Goal: Obtain resource: Obtain resource

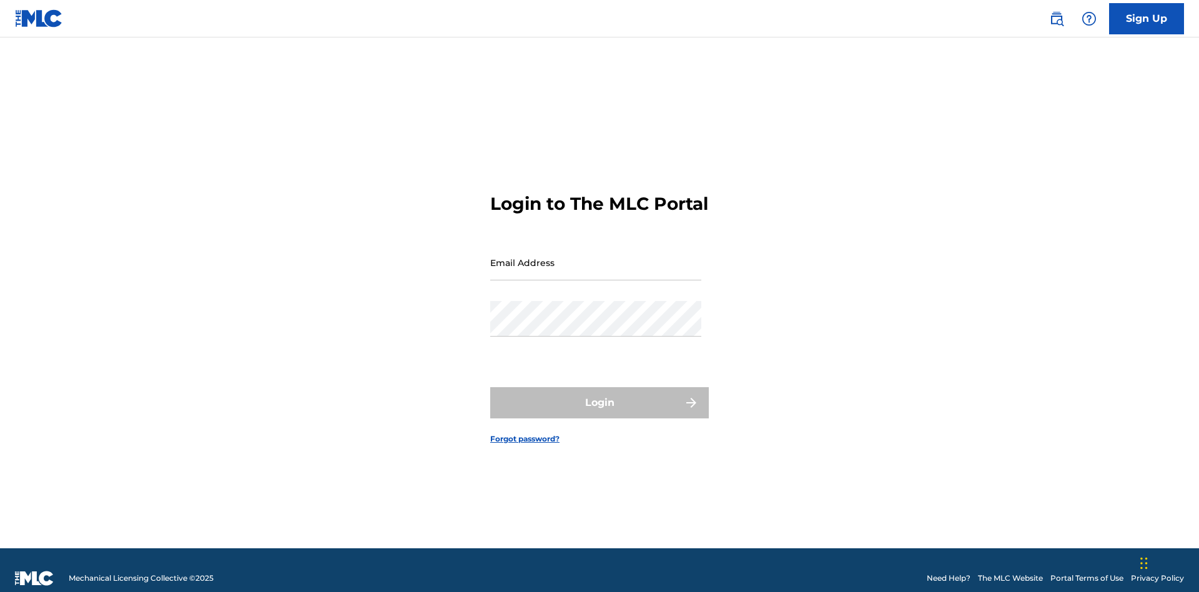
scroll to position [16, 0]
click at [596, 257] on input "Email Address" at bounding box center [595, 263] width 211 height 36
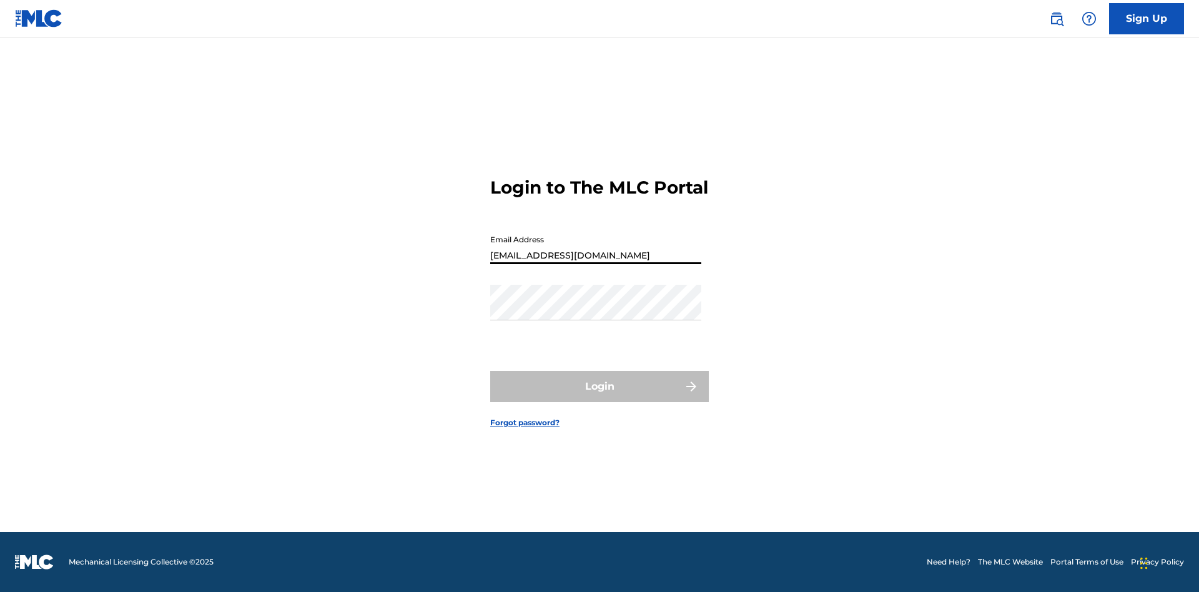
type input "[EMAIL_ADDRESS][DOMAIN_NAME]"
click at [599, 397] on button "Login" at bounding box center [599, 386] width 219 height 31
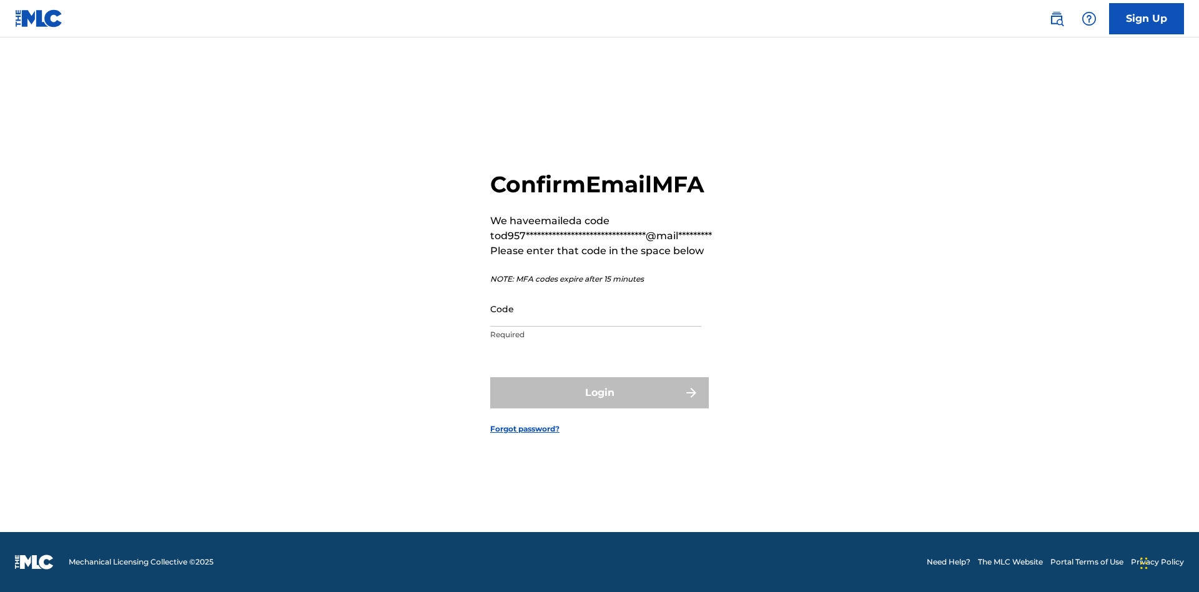
click at [596, 308] on input "Code" at bounding box center [595, 309] width 211 height 36
type input "034466"
click at [599, 392] on button "Login" at bounding box center [599, 392] width 219 height 31
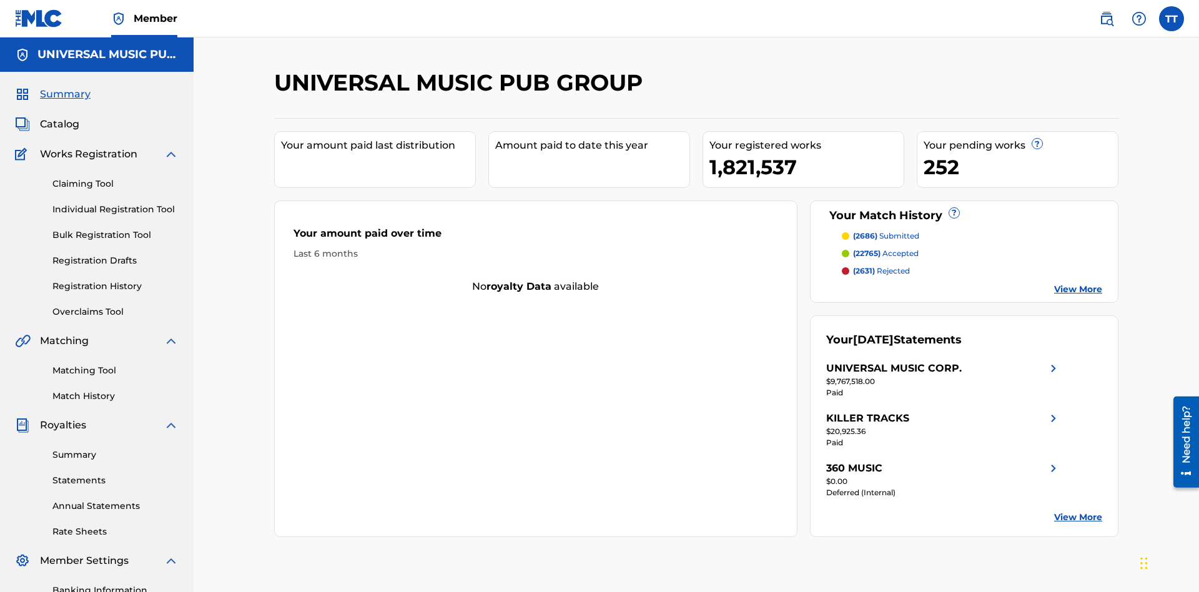
click at [116, 280] on link "Registration History" at bounding box center [115, 286] width 126 height 13
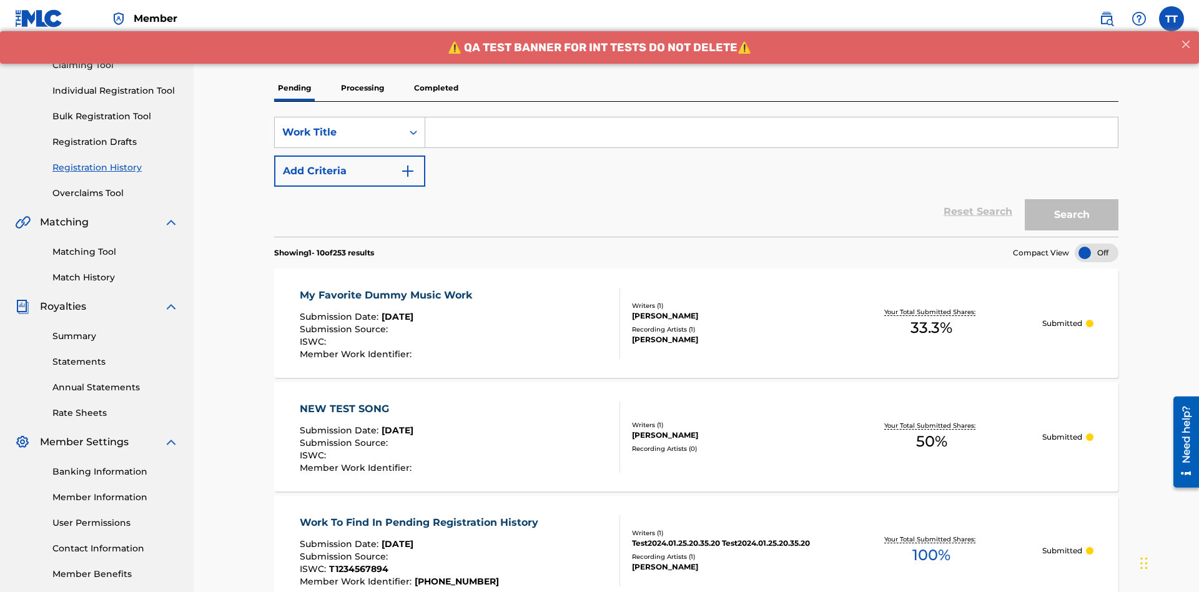
click at [362, 88] on p "Processing" at bounding box center [362, 88] width 51 height 26
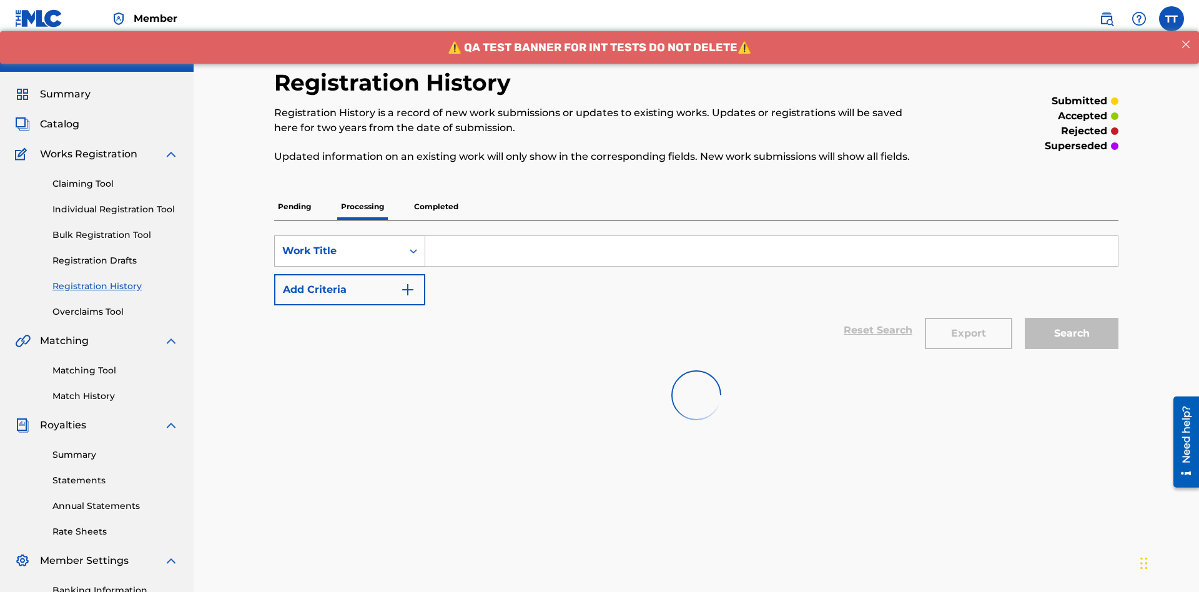
click at [338, 244] on div "Work Title" at bounding box center [338, 251] width 112 height 15
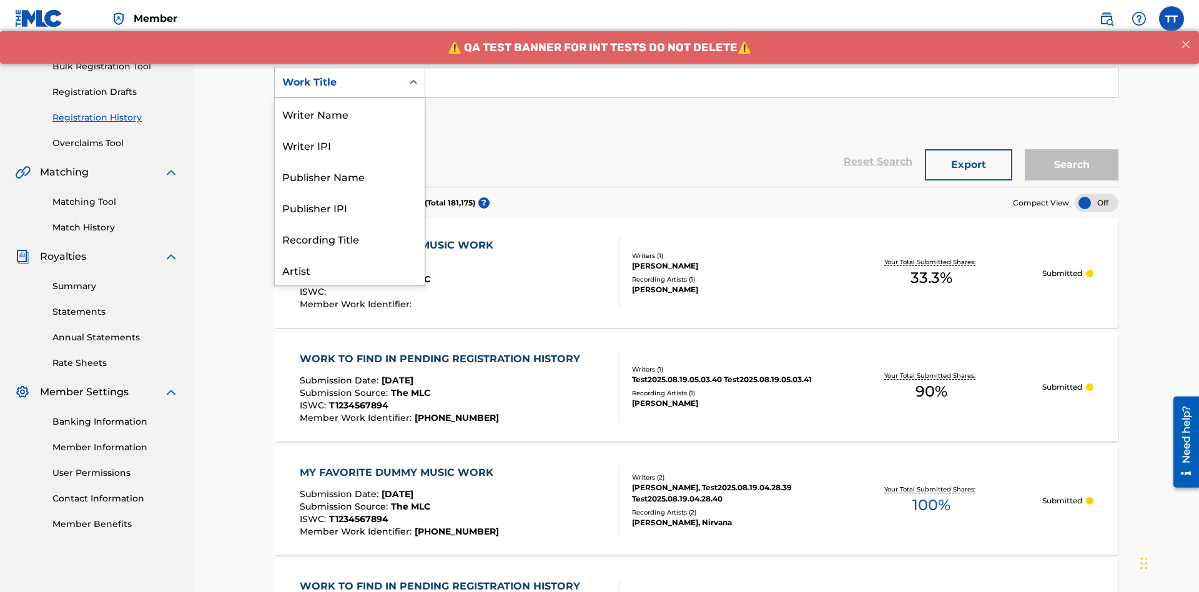
scroll to position [62, 0]
click at [350, 239] on div "ISRC" at bounding box center [350, 238] width 150 height 31
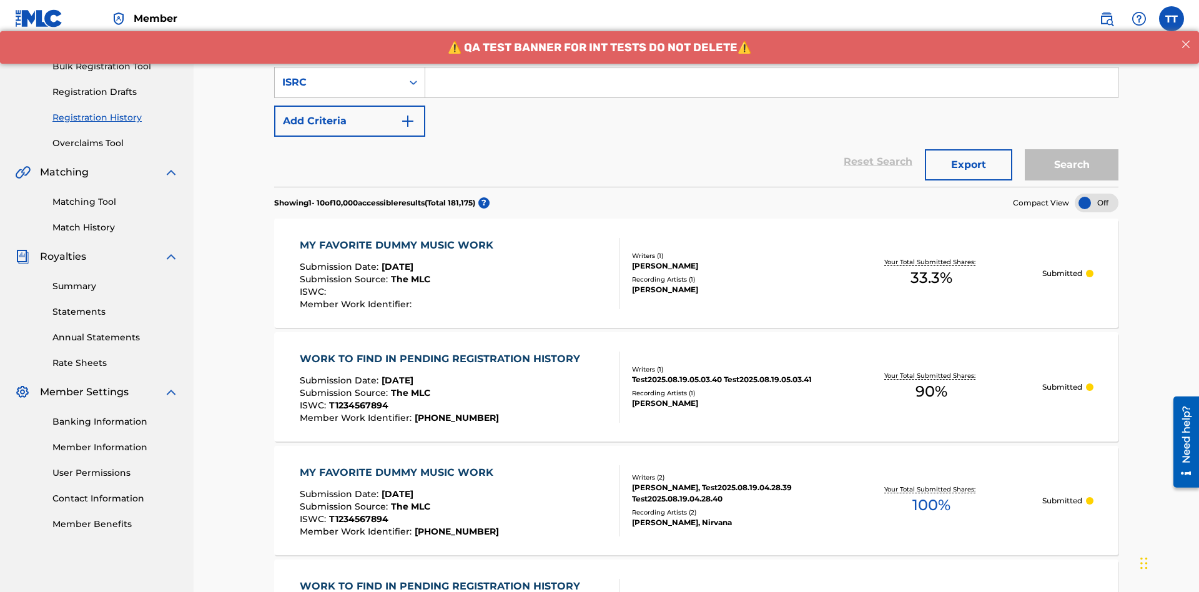
click at [771, 90] on input "Search Form" at bounding box center [771, 82] width 692 height 30
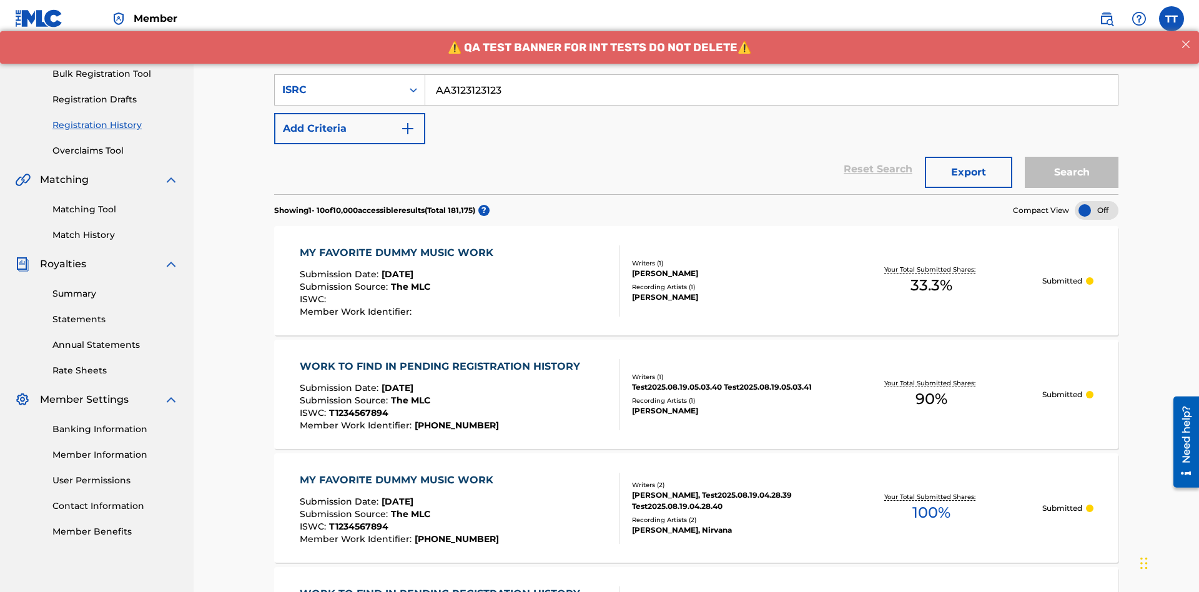
type input "AA3123123123"
click at [1072, 157] on button "Search" at bounding box center [1072, 172] width 94 height 31
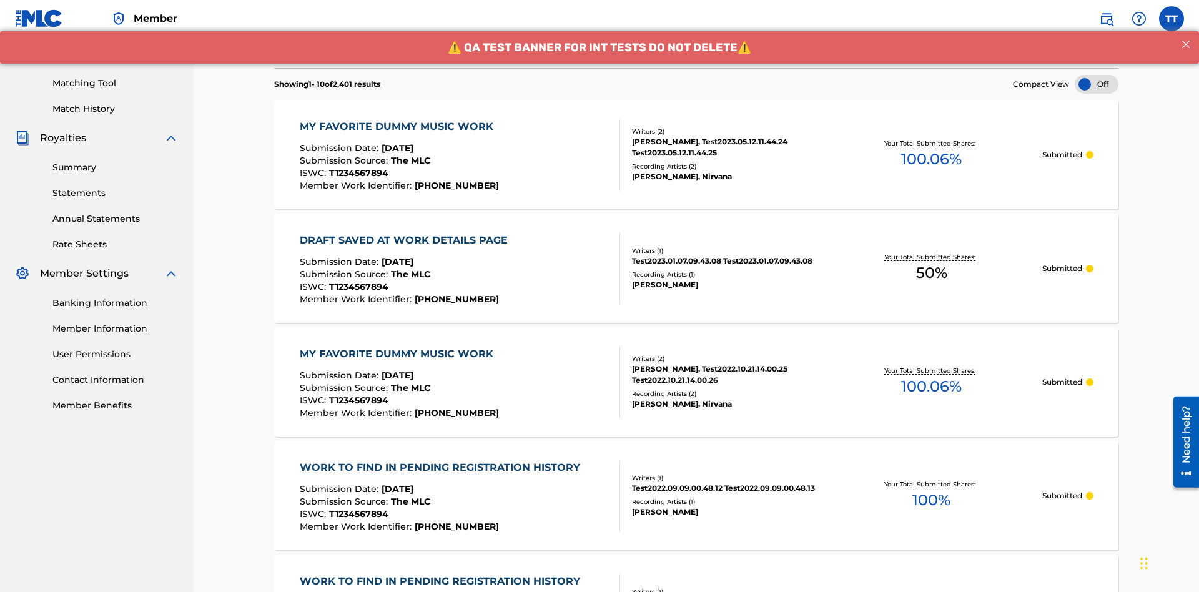
click at [968, 62] on button "Export" at bounding box center [968, 46] width 87 height 31
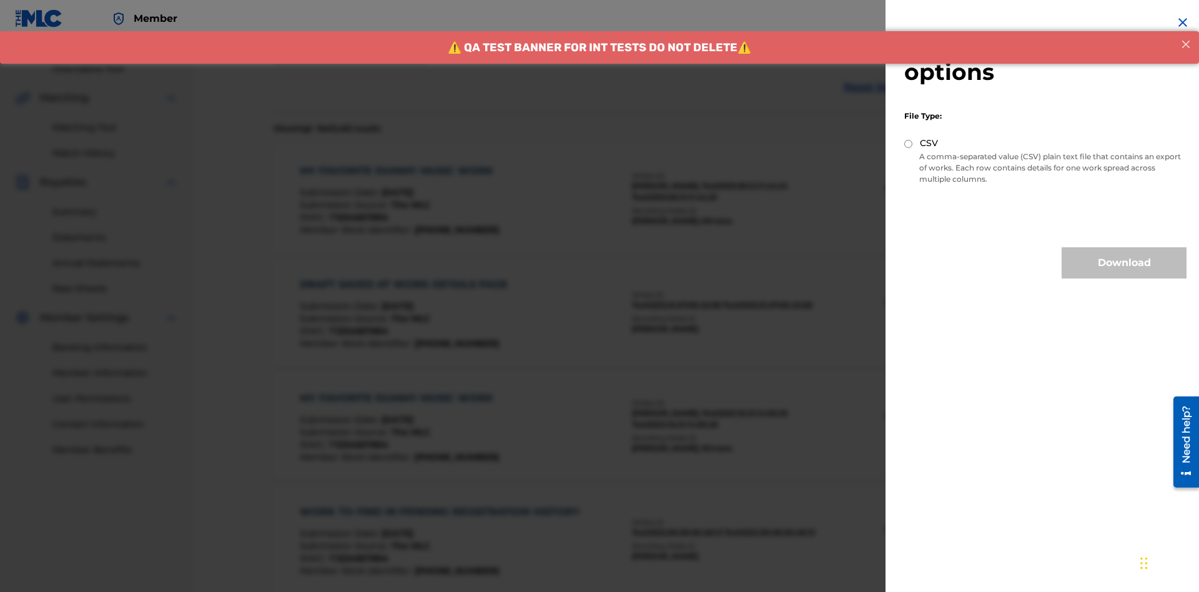
click at [909, 144] on input "CSV" at bounding box center [908, 144] width 8 height 8
radio input "true"
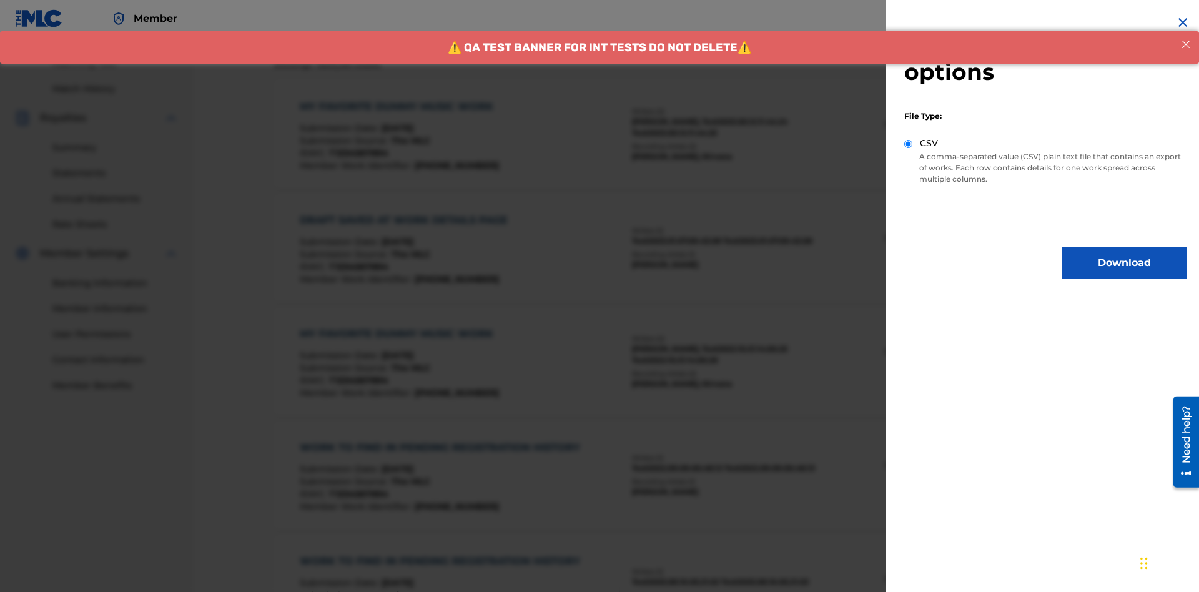
click at [1124, 263] on button "Download" at bounding box center [1124, 262] width 125 height 31
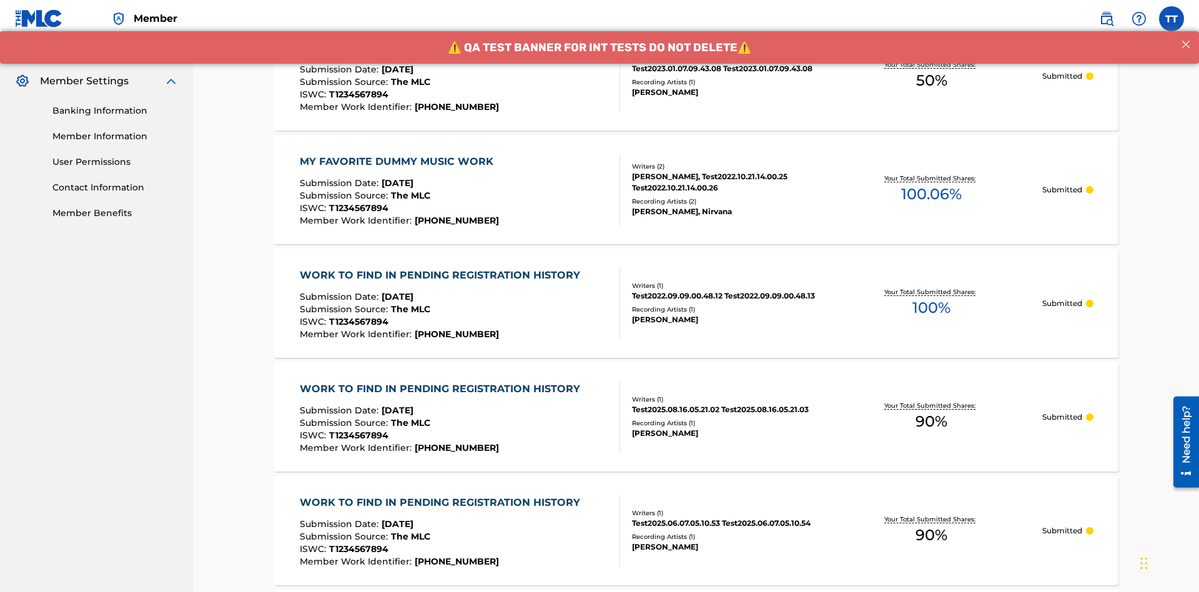
scroll to position [608, 0]
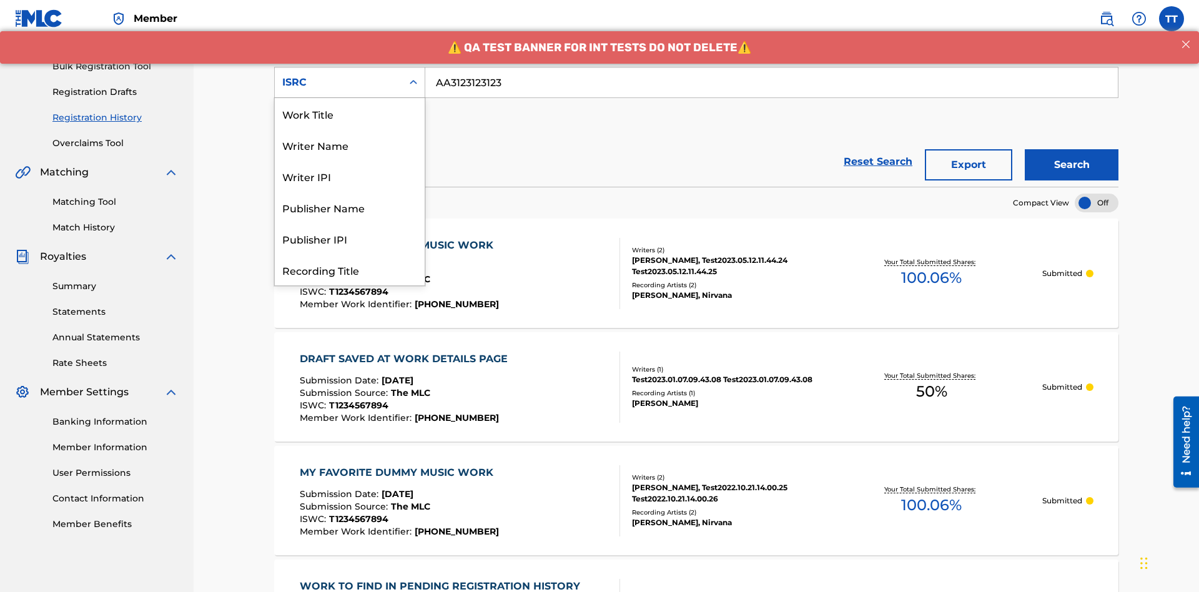
scroll to position [62, 0]
click at [350, 207] on div "Recording Title" at bounding box center [350, 207] width 150 height 31
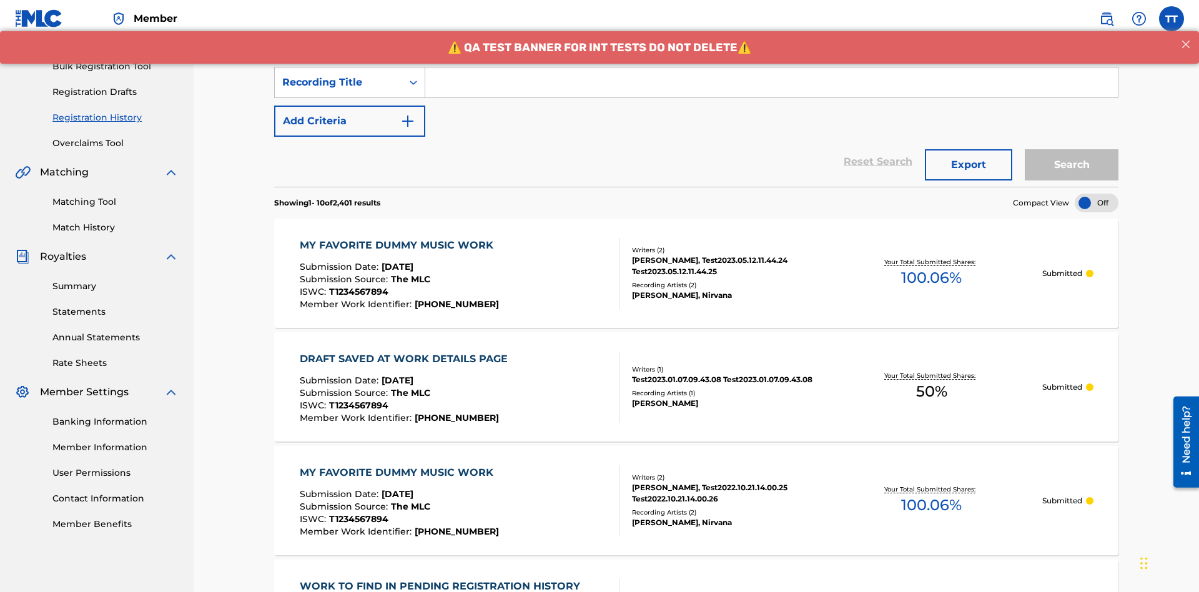
click at [771, 90] on input "Search Form" at bounding box center [771, 82] width 692 height 30
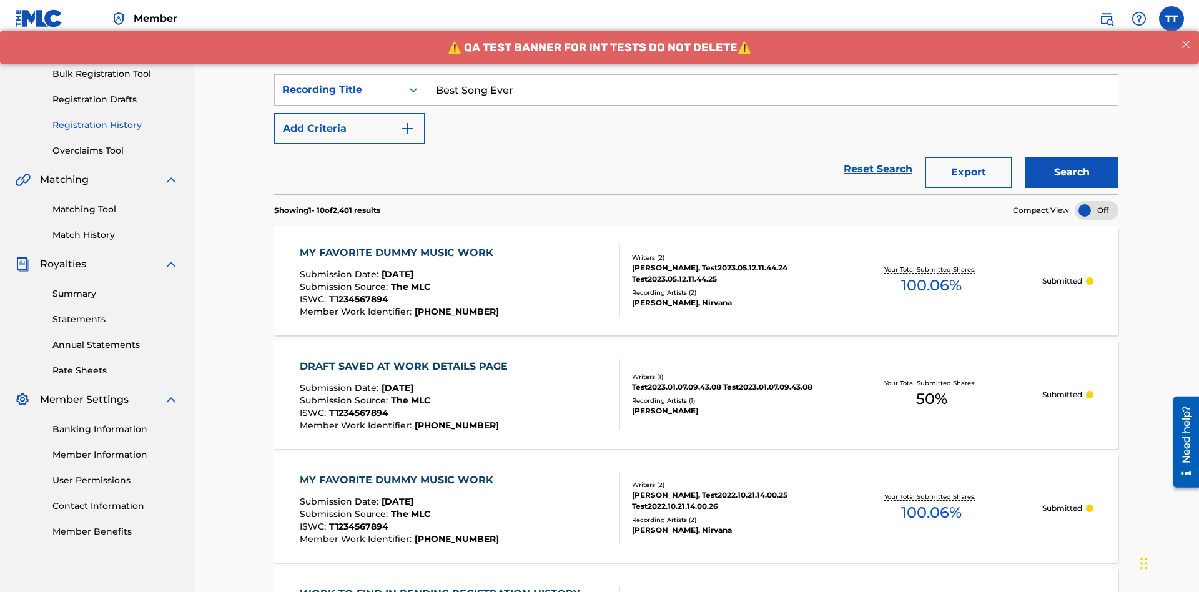
type input "Best Song Ever"
click at [1072, 157] on button "Search" at bounding box center [1072, 172] width 94 height 31
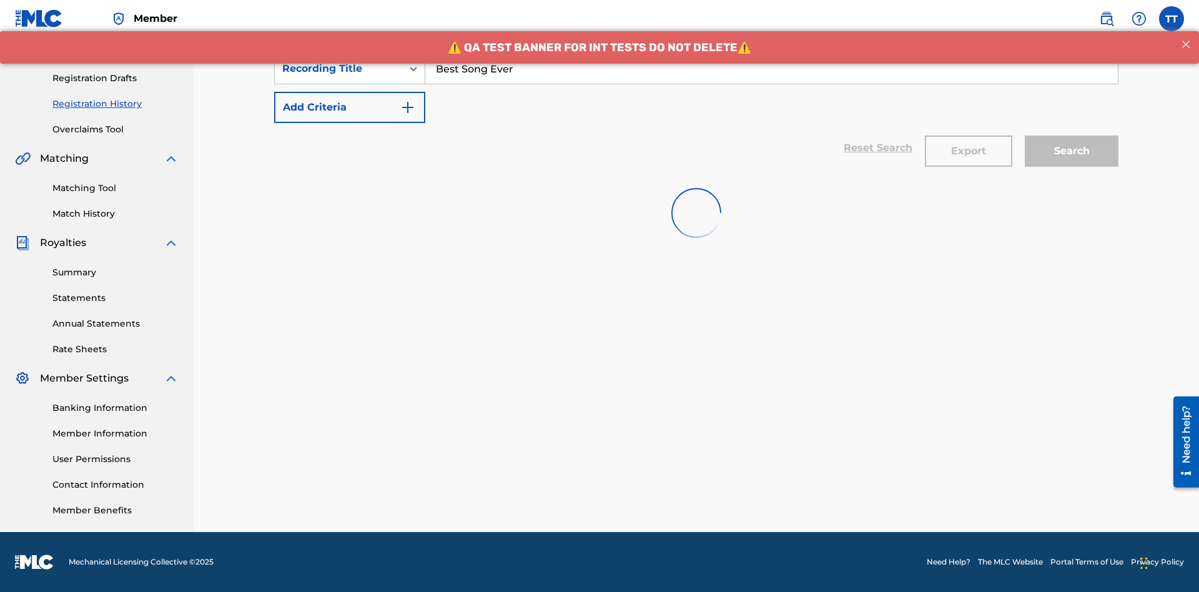
click at [968, 136] on button "Export" at bounding box center [968, 151] width 87 height 31
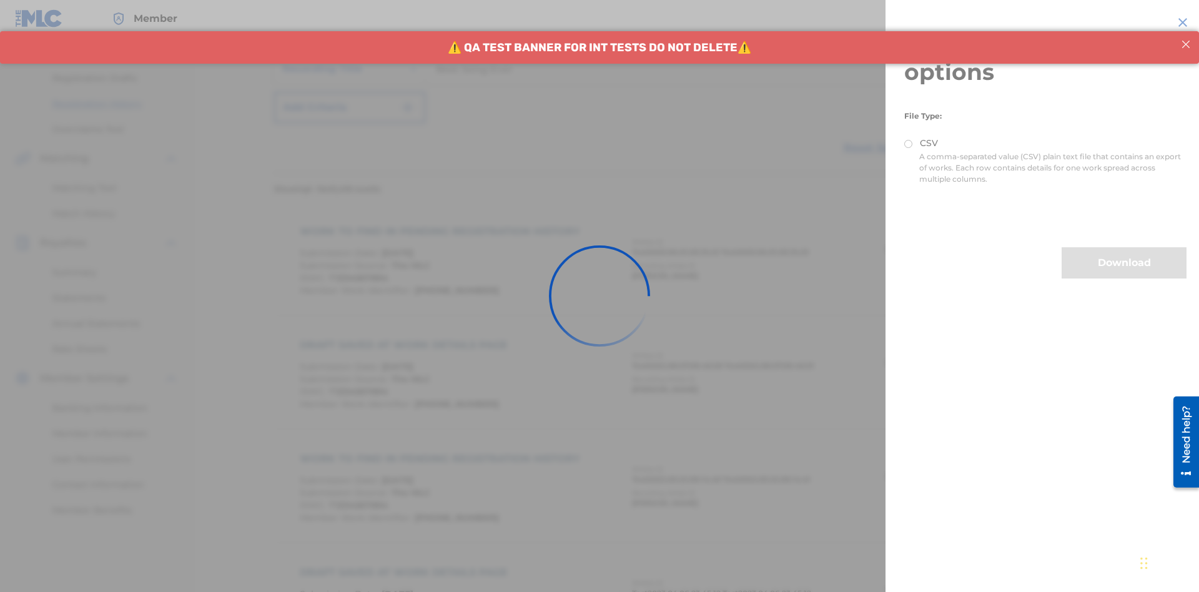
scroll to position [243, 0]
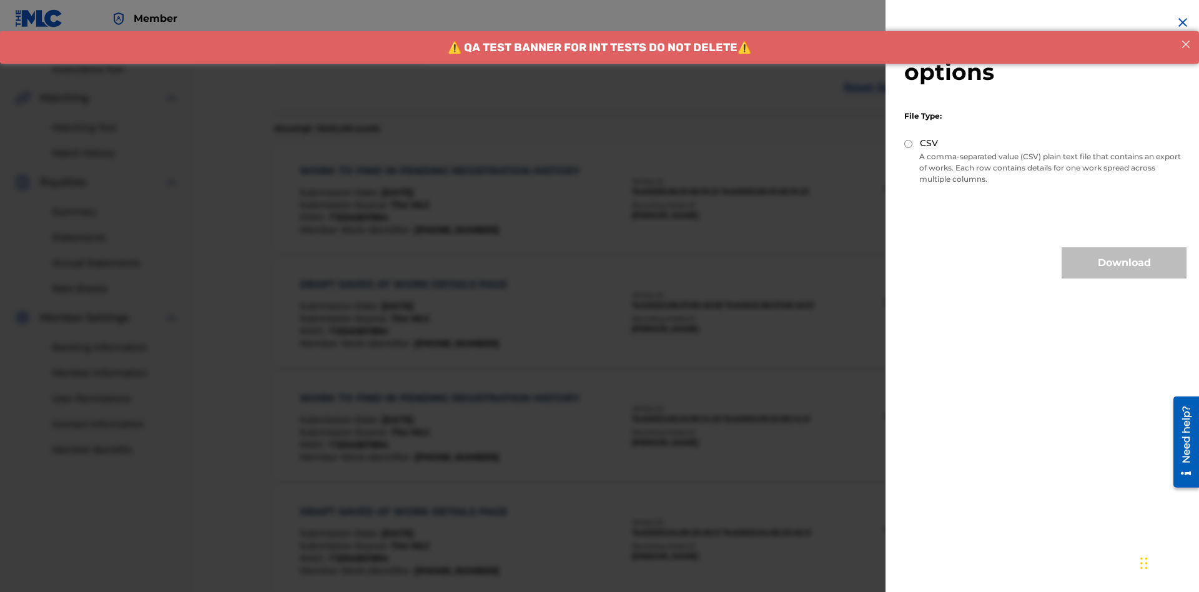
click at [909, 144] on input "CSV" at bounding box center [908, 144] width 8 height 8
radio input "true"
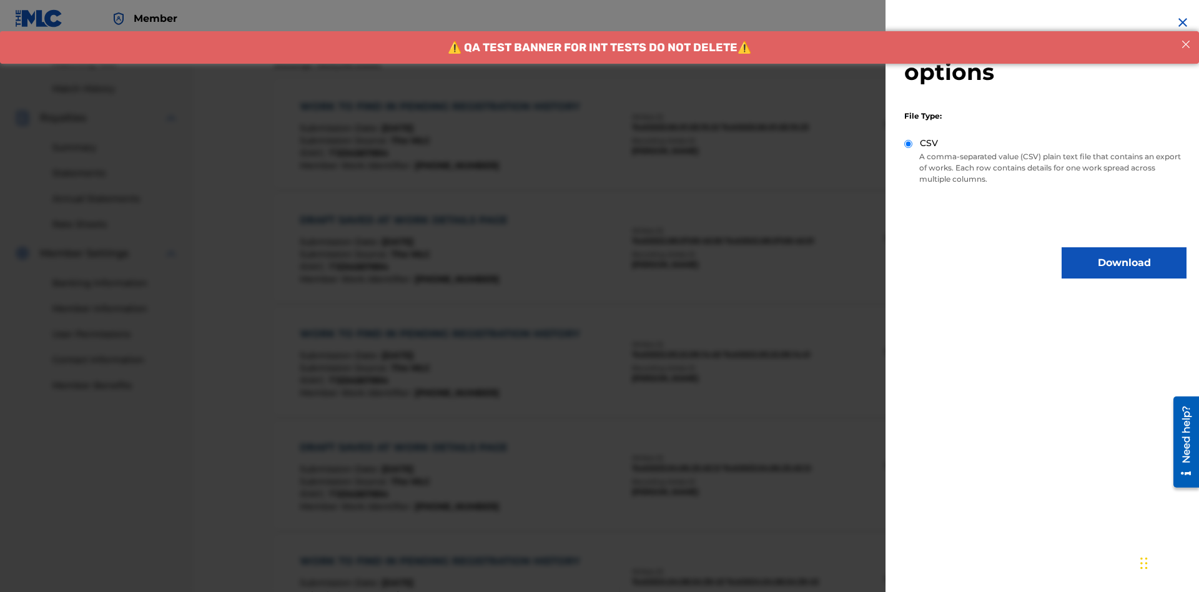
click at [1124, 263] on button "Download" at bounding box center [1124, 262] width 125 height 31
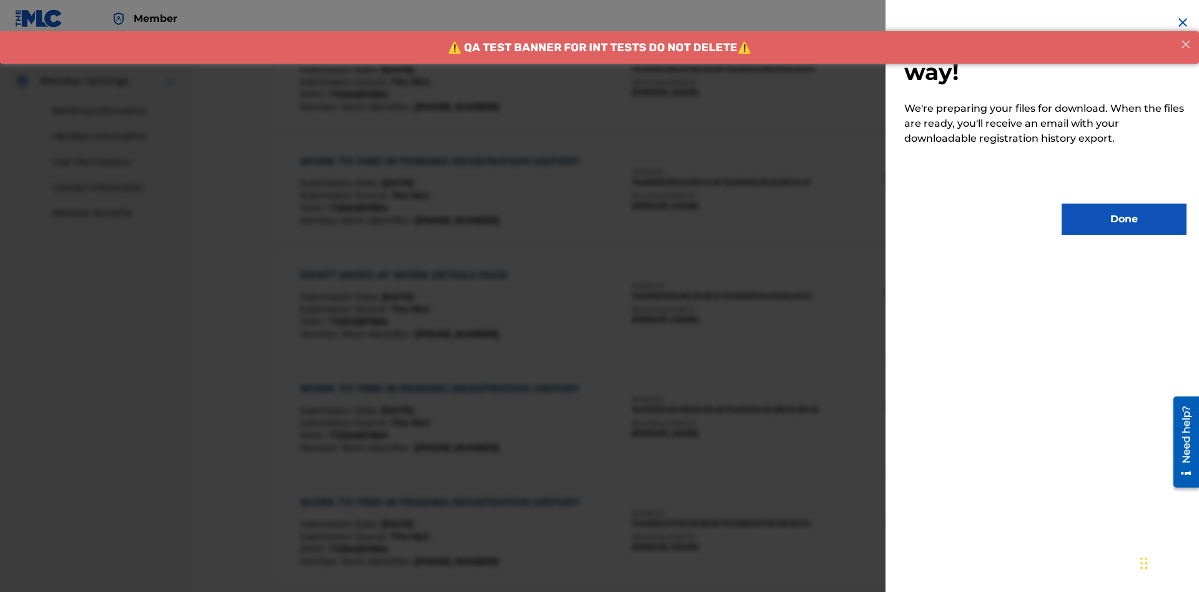
click at [1124, 219] on button "Done" at bounding box center [1124, 219] width 125 height 31
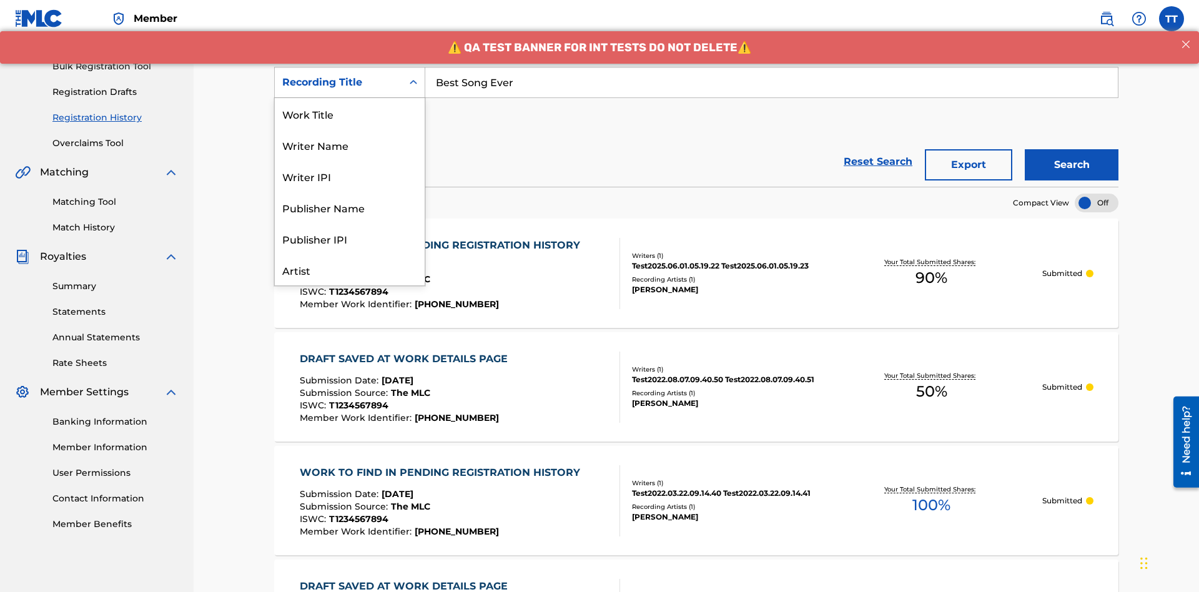
scroll to position [62, 0]
click at [350, 67] on div "Work Title" at bounding box center [350, 51] width 150 height 31
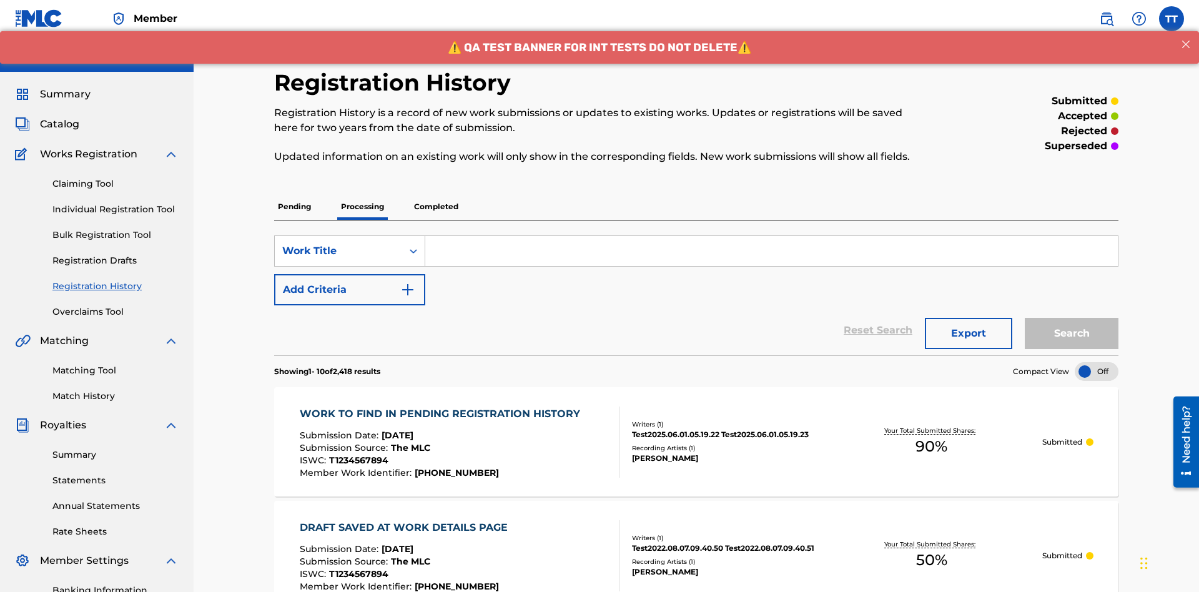
click at [771, 236] on input "Search Form" at bounding box center [771, 251] width 692 height 30
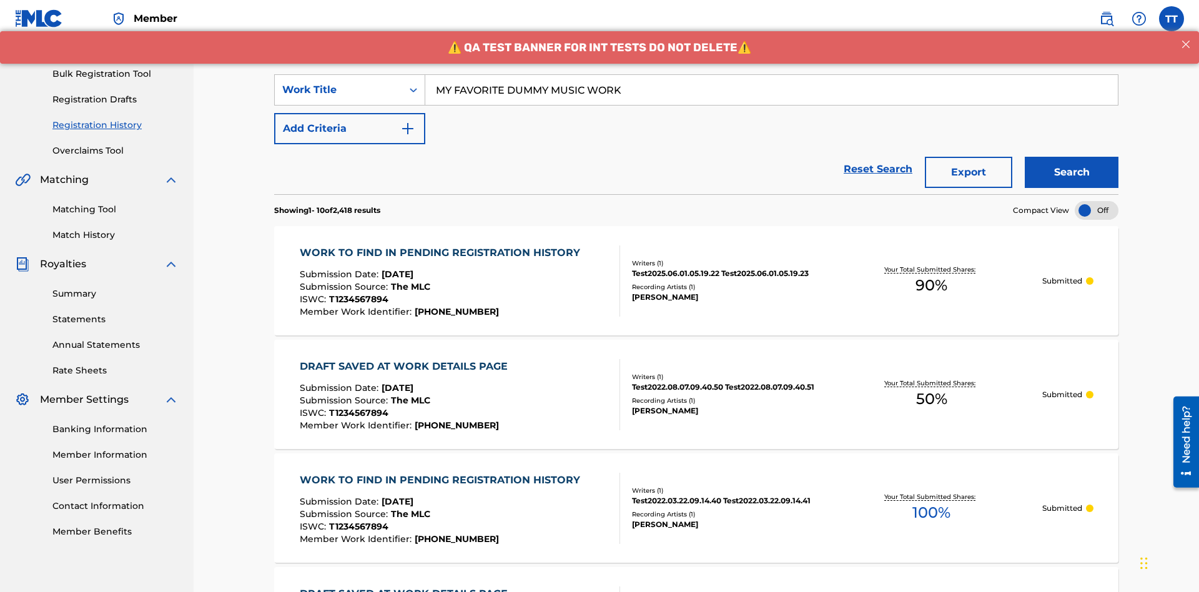
type input "MY FAVORITE DUMMY MUSIC WORK"
click at [1072, 157] on button "Search" at bounding box center [1072, 172] width 94 height 31
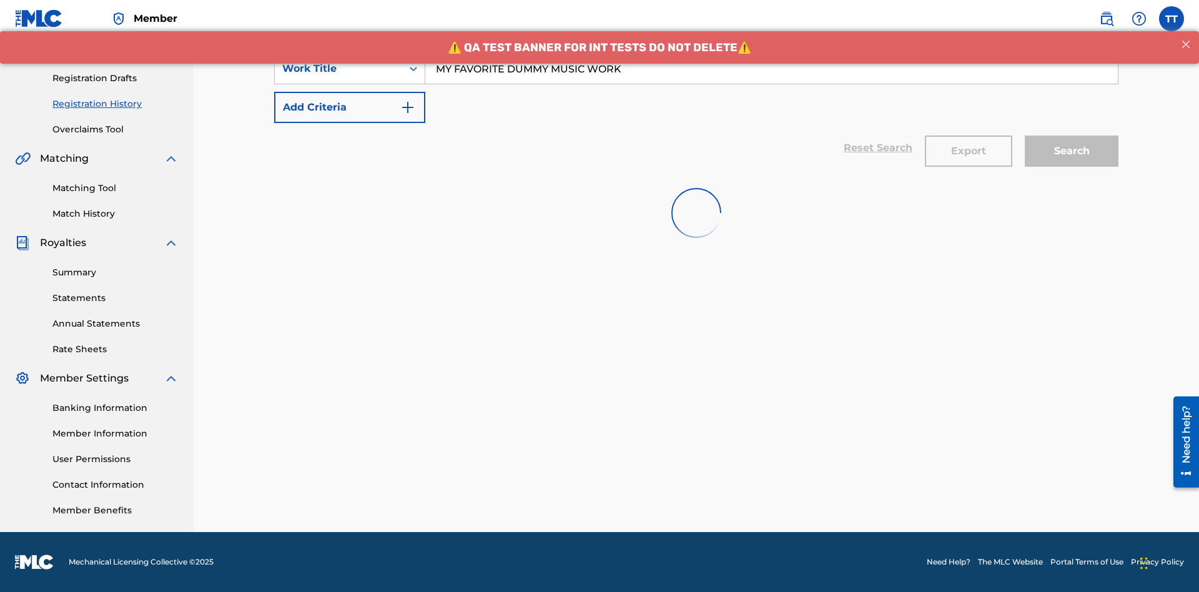
scroll to position [243, 0]
click at [968, 136] on button "Export" at bounding box center [968, 151] width 87 height 31
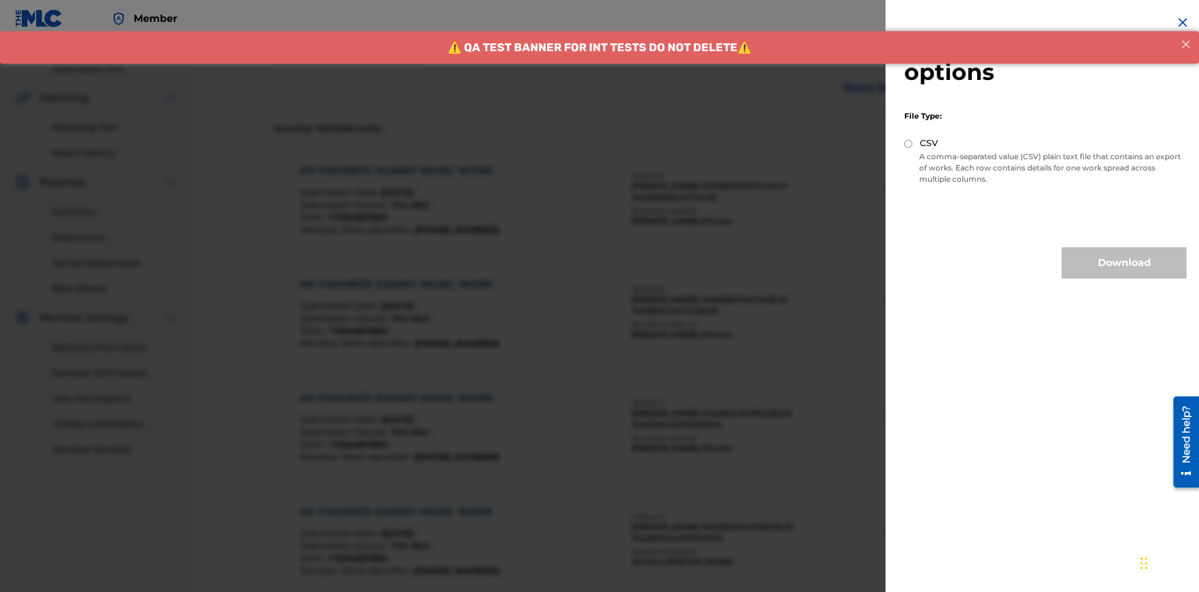
click at [909, 144] on input "CSV" at bounding box center [908, 144] width 8 height 8
radio input "true"
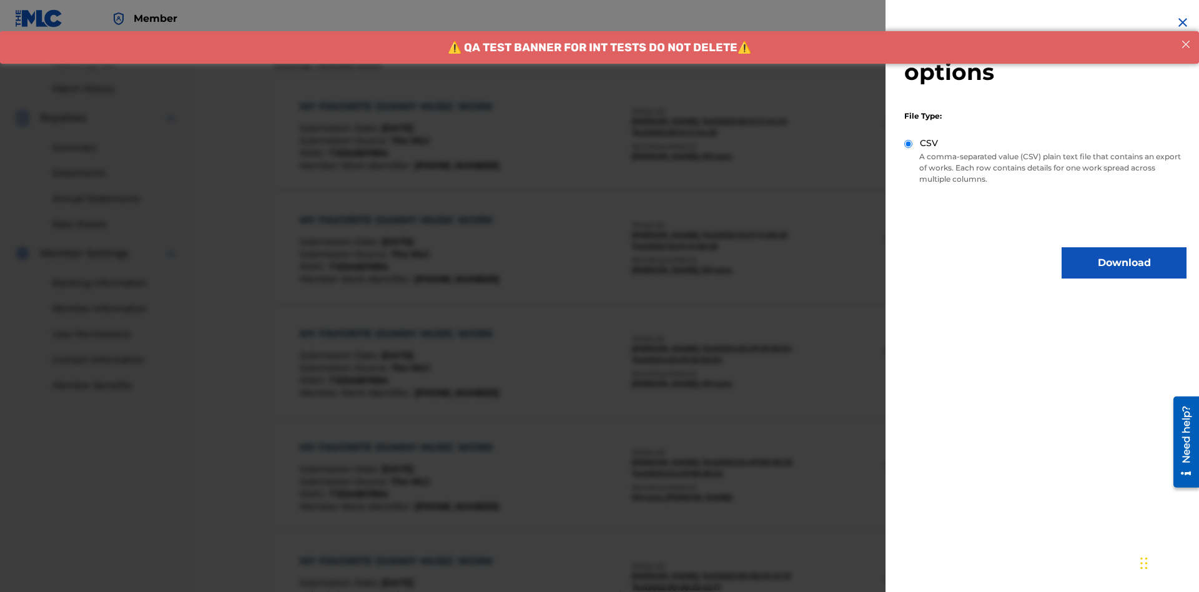
click at [1124, 263] on button "Download" at bounding box center [1124, 262] width 125 height 31
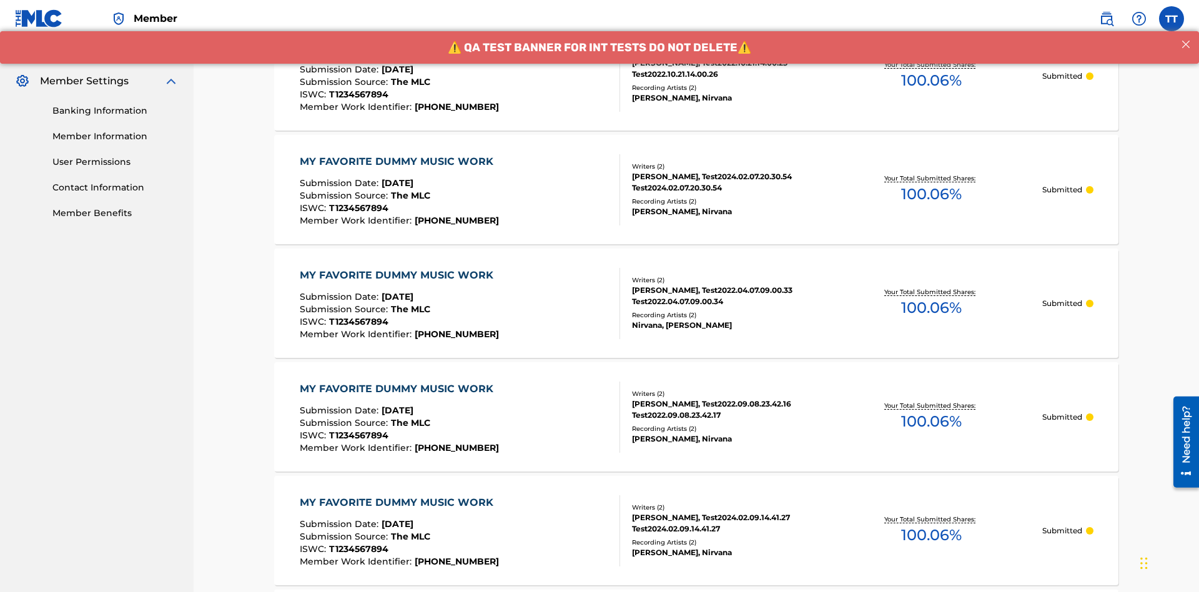
scroll to position [608, 0]
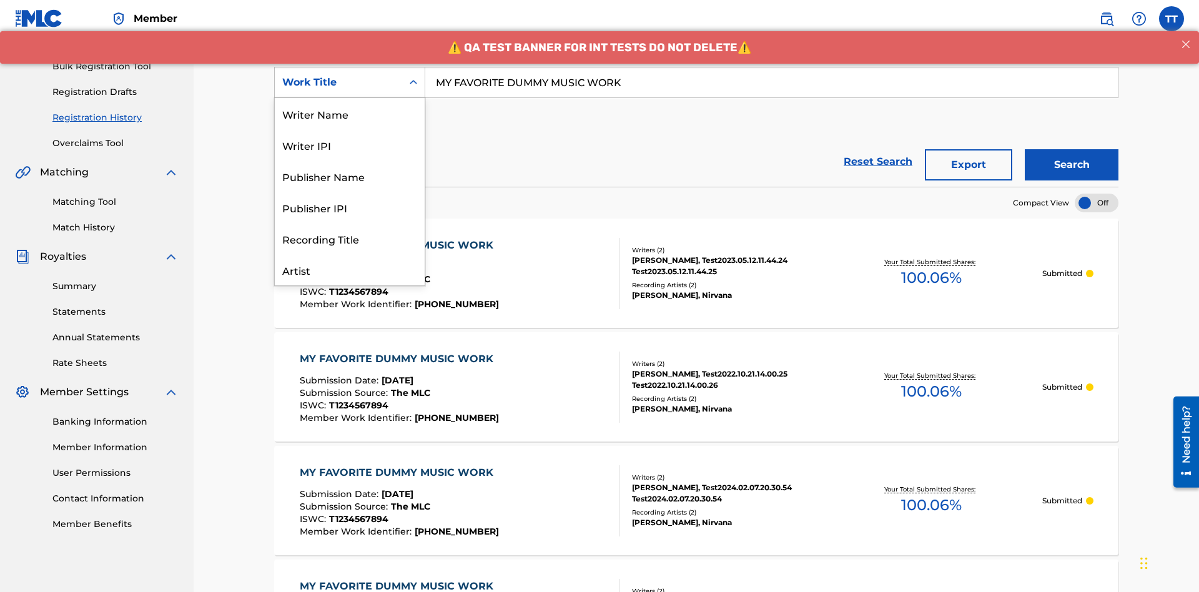
scroll to position [62, 0]
click at [350, 67] on div "Writer Name" at bounding box center [350, 51] width 150 height 31
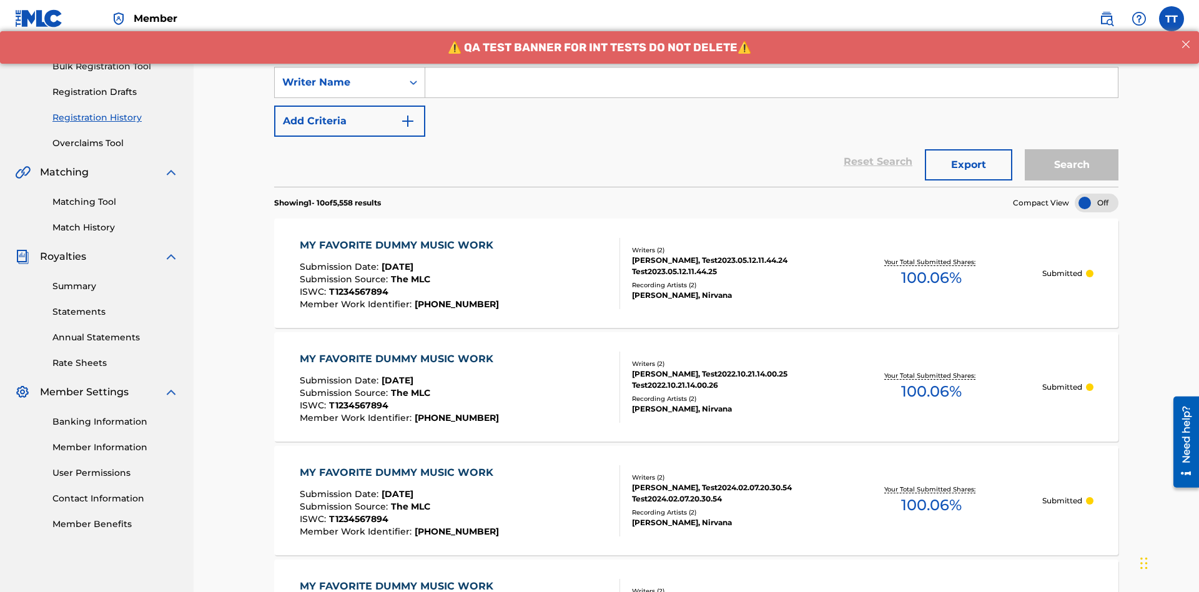
scroll to position [0, 0]
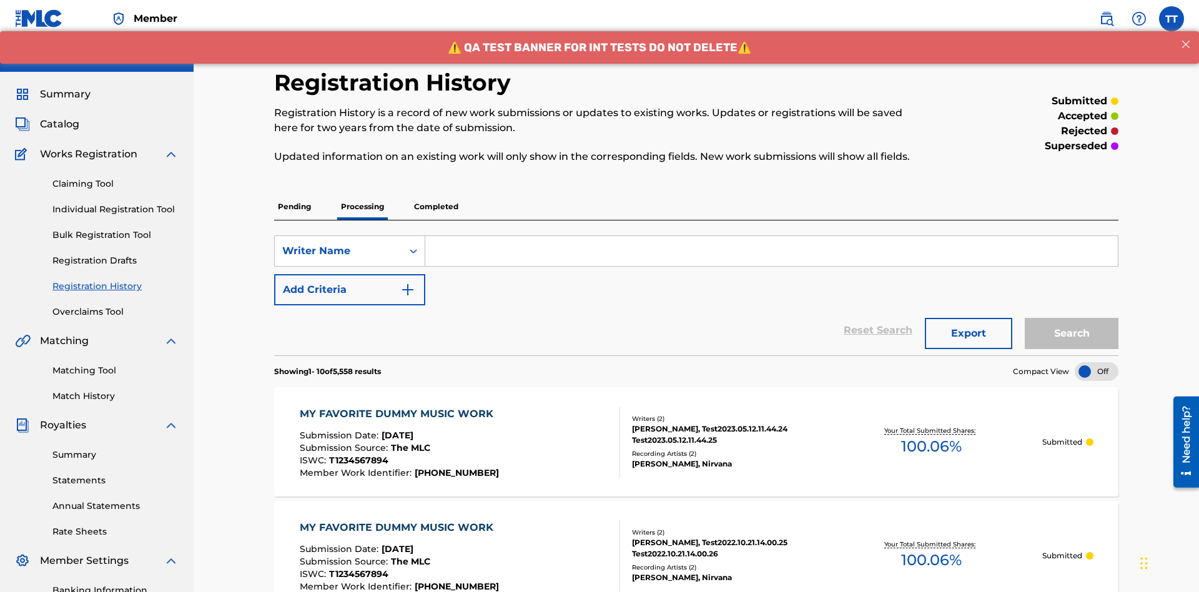
click at [771, 236] on input "Search Form" at bounding box center [771, 251] width 692 height 30
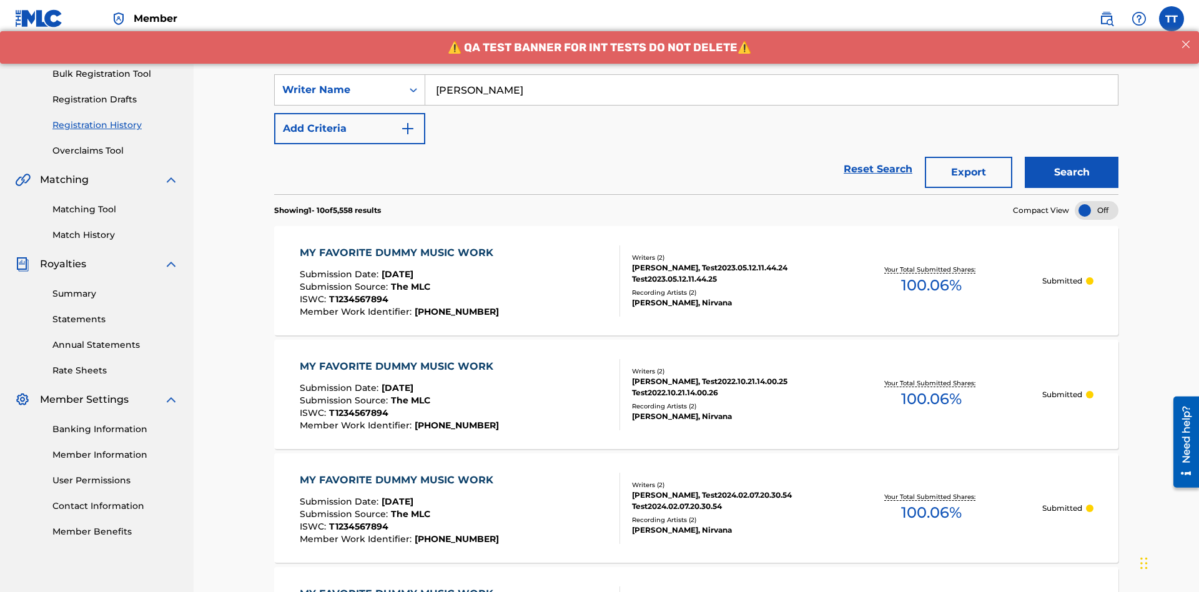
type input "[PERSON_NAME]"
click at [1072, 157] on button "Search" at bounding box center [1072, 172] width 94 height 31
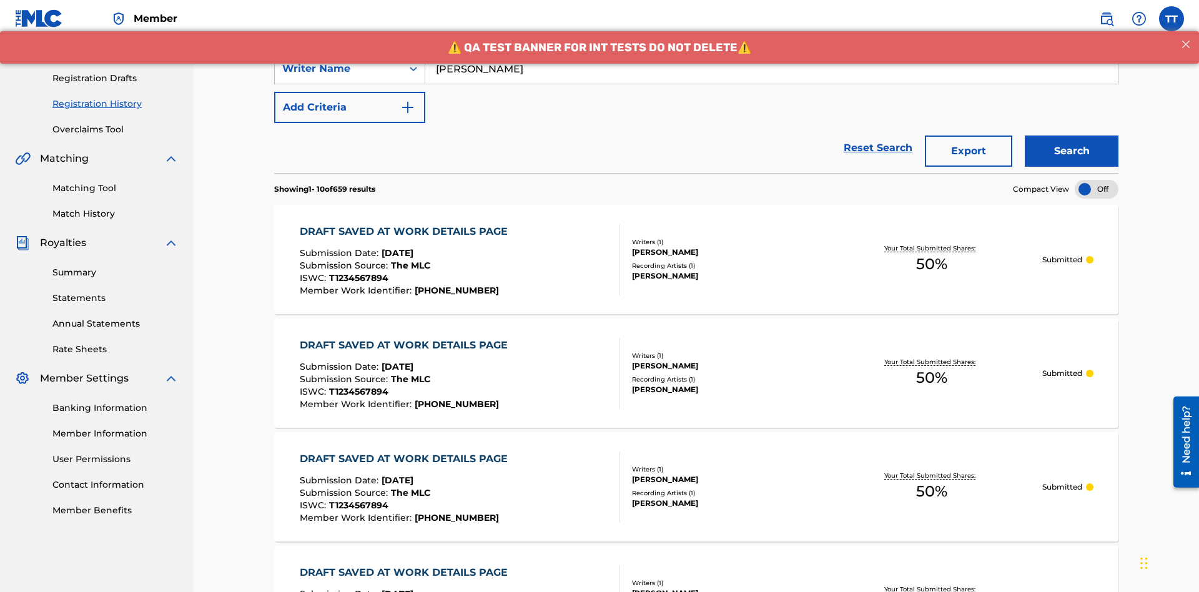
click at [968, 136] on button "Export" at bounding box center [968, 151] width 87 height 31
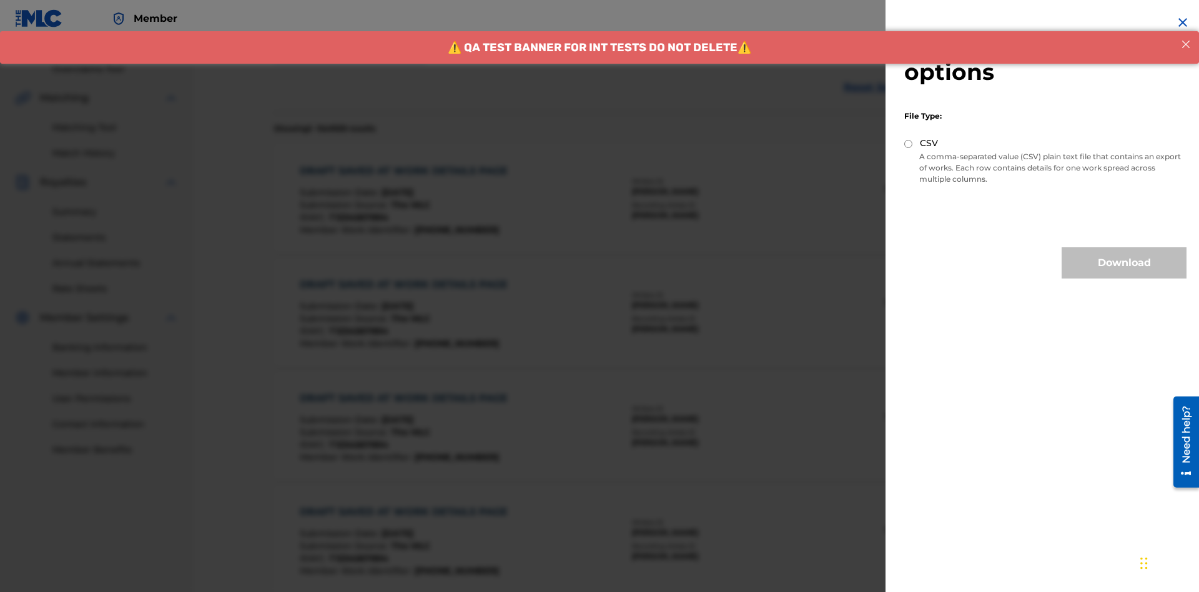
click at [909, 144] on input "CSV" at bounding box center [908, 144] width 8 height 8
radio input "true"
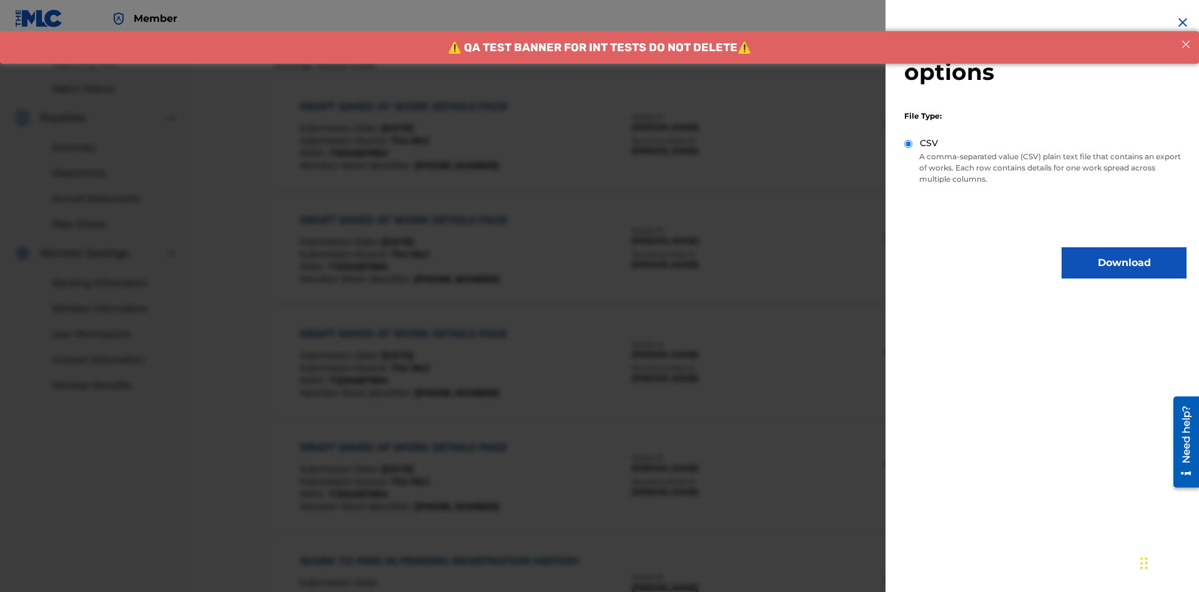
click at [1124, 263] on button "Download" at bounding box center [1124, 262] width 125 height 31
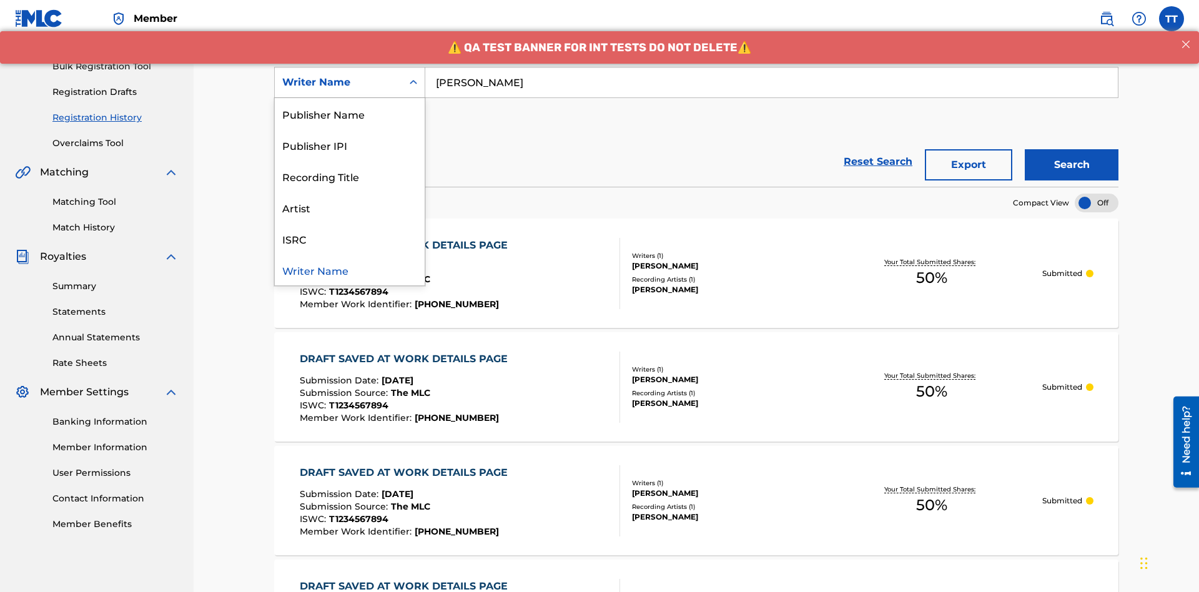
click at [350, 98] on div "Writer IPI" at bounding box center [350, 82] width 150 height 31
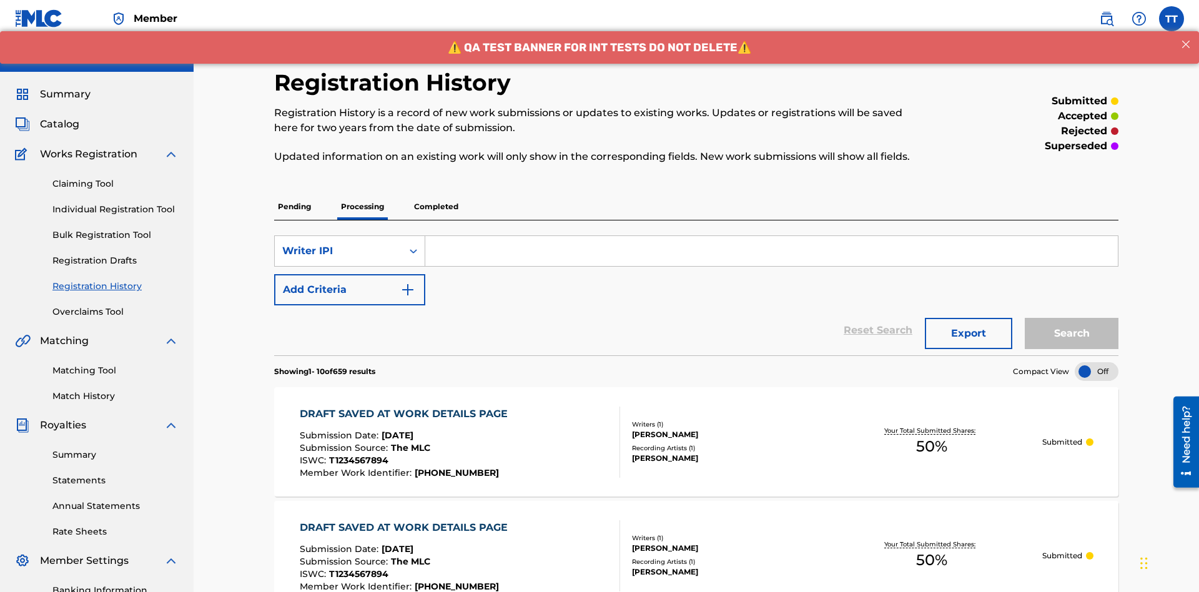
click at [771, 236] on input "Search Form" at bounding box center [771, 251] width 692 height 30
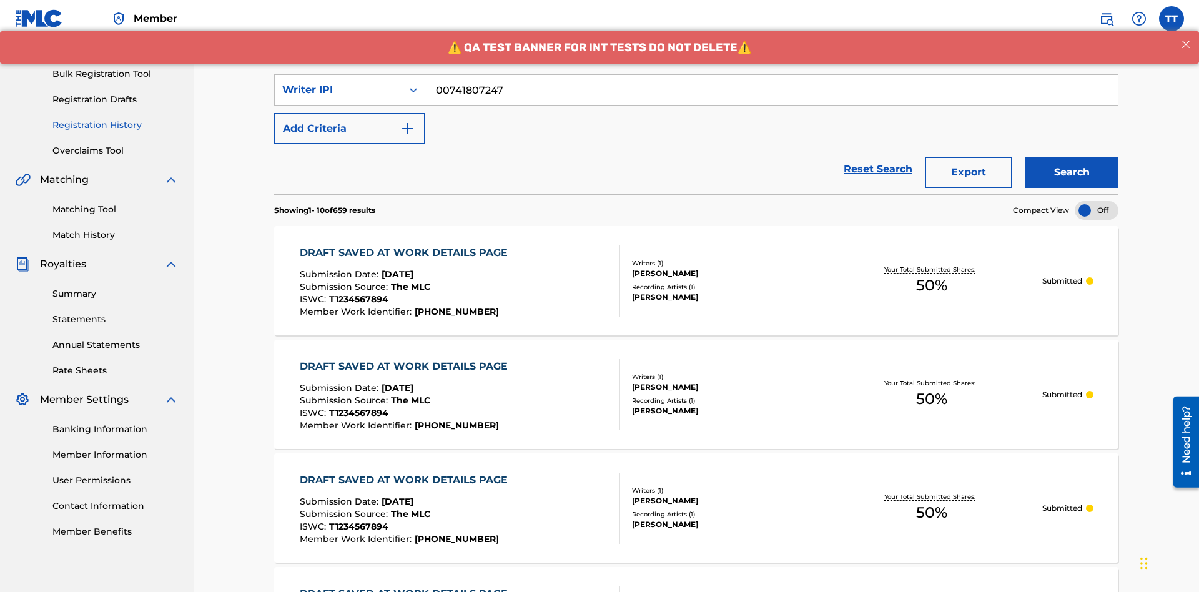
type input "00741807247"
click at [1072, 157] on button "Search" at bounding box center [1072, 172] width 94 height 31
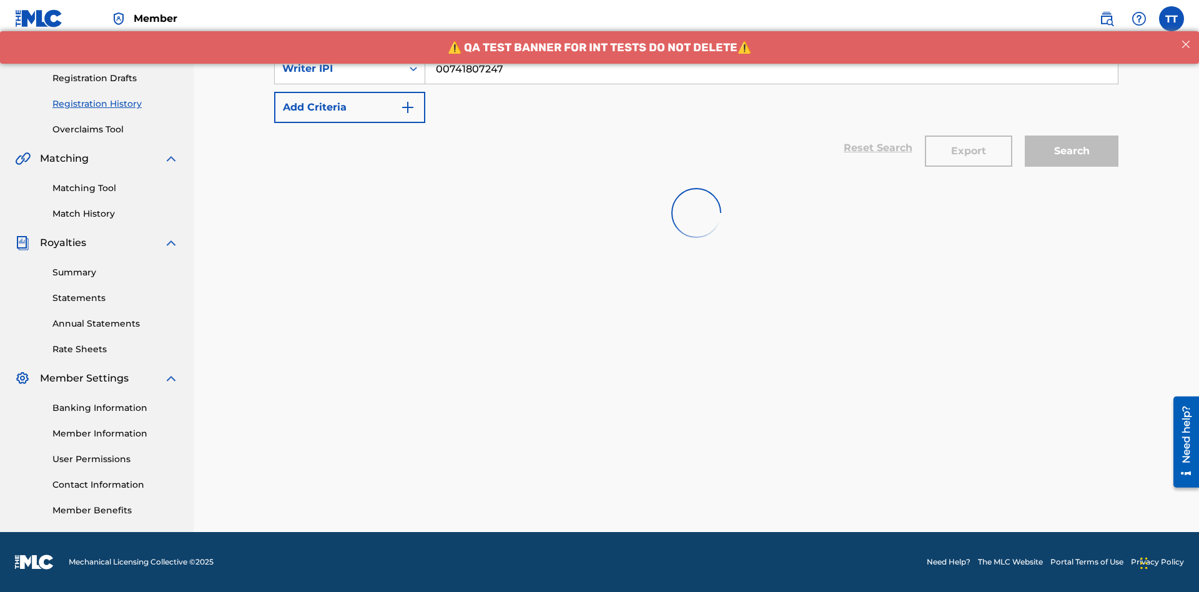
click at [968, 136] on button "Export" at bounding box center [968, 151] width 87 height 31
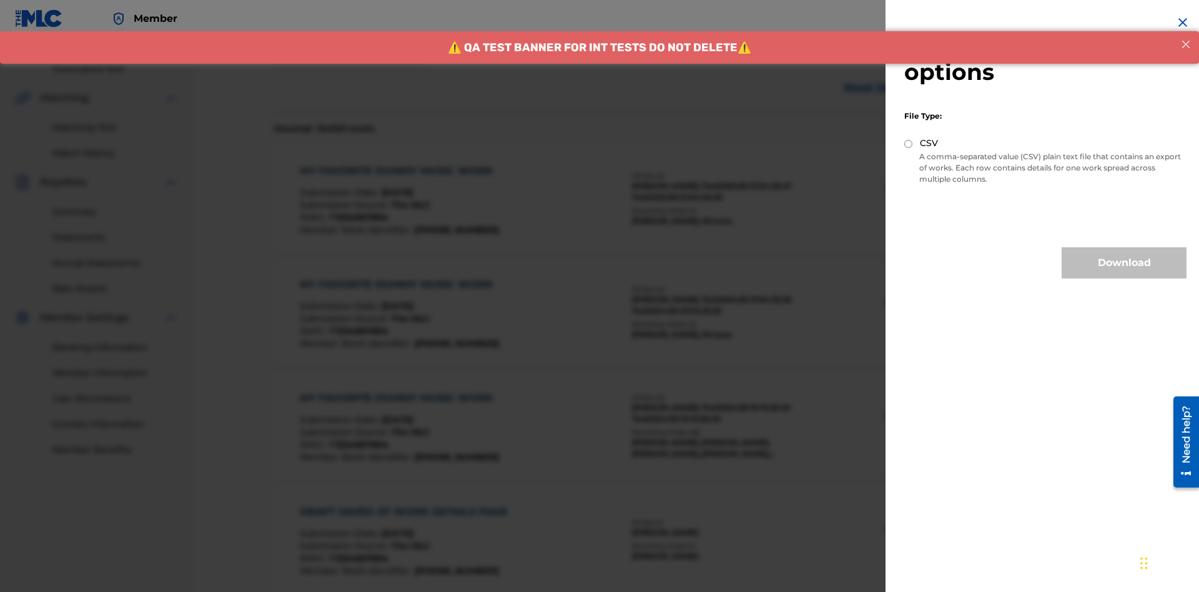
click at [909, 144] on input "CSV" at bounding box center [908, 144] width 8 height 8
radio input "true"
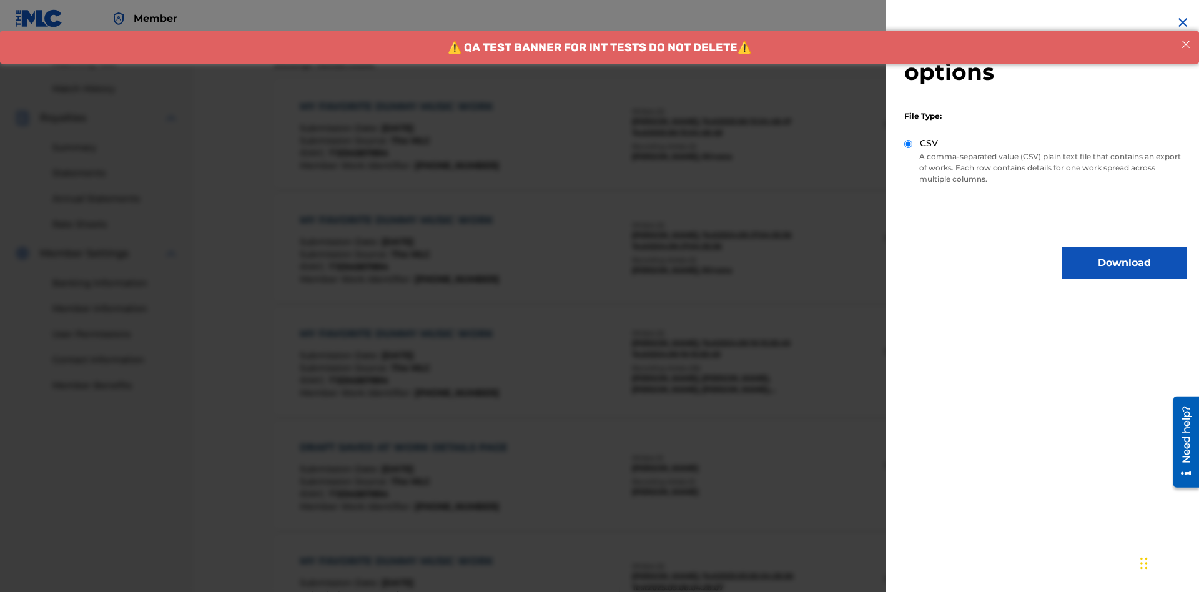
click at [1124, 263] on button "Download" at bounding box center [1124, 262] width 125 height 31
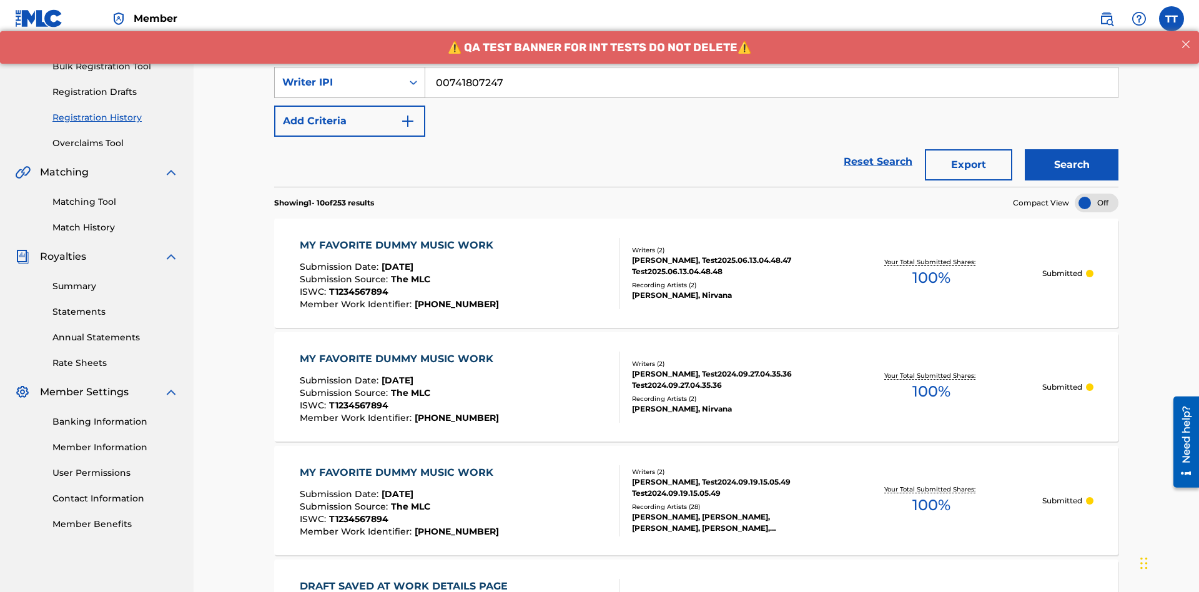
click at [338, 82] on div "Writer IPI" at bounding box center [338, 82] width 112 height 15
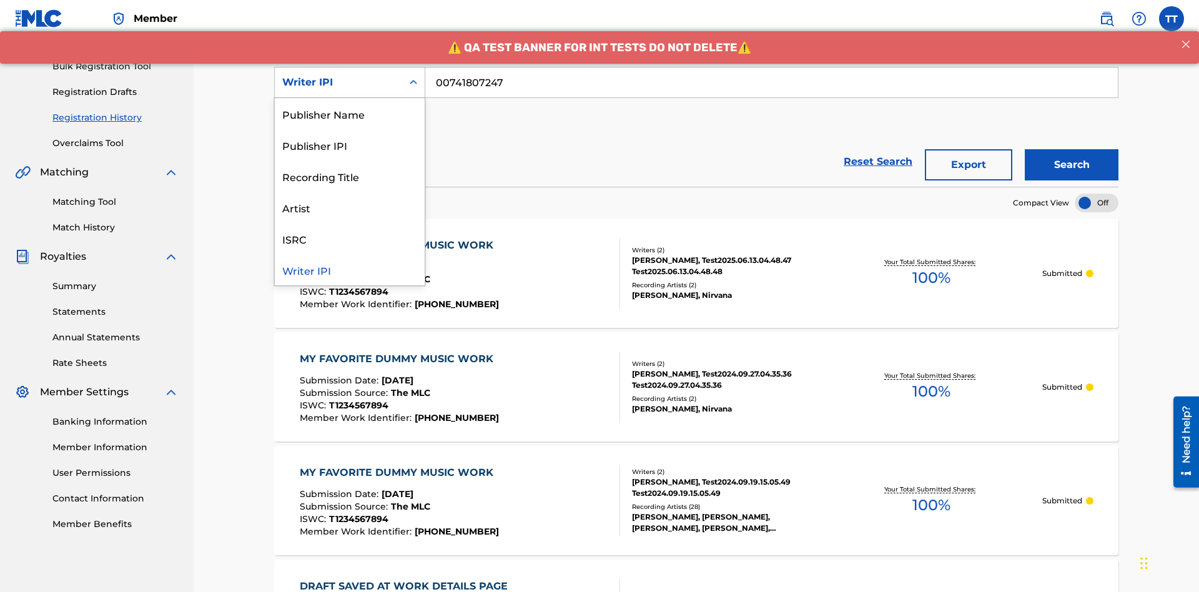
click at [350, 114] on div "Publisher Name" at bounding box center [350, 113] width 150 height 31
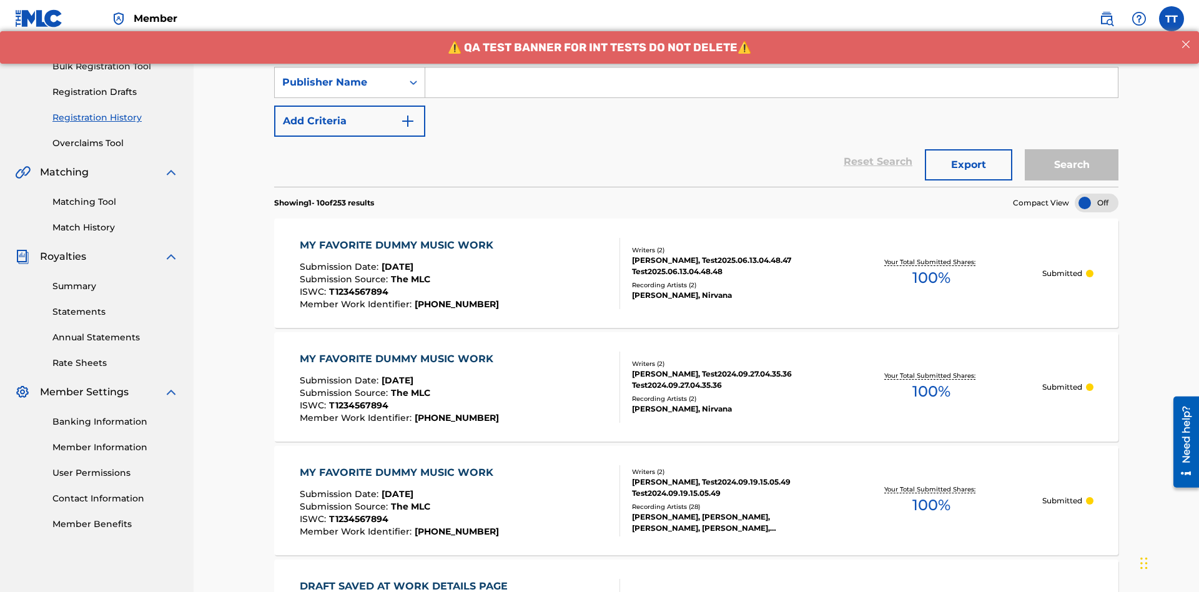
click at [771, 90] on input "Search Form" at bounding box center [771, 82] width 692 height 30
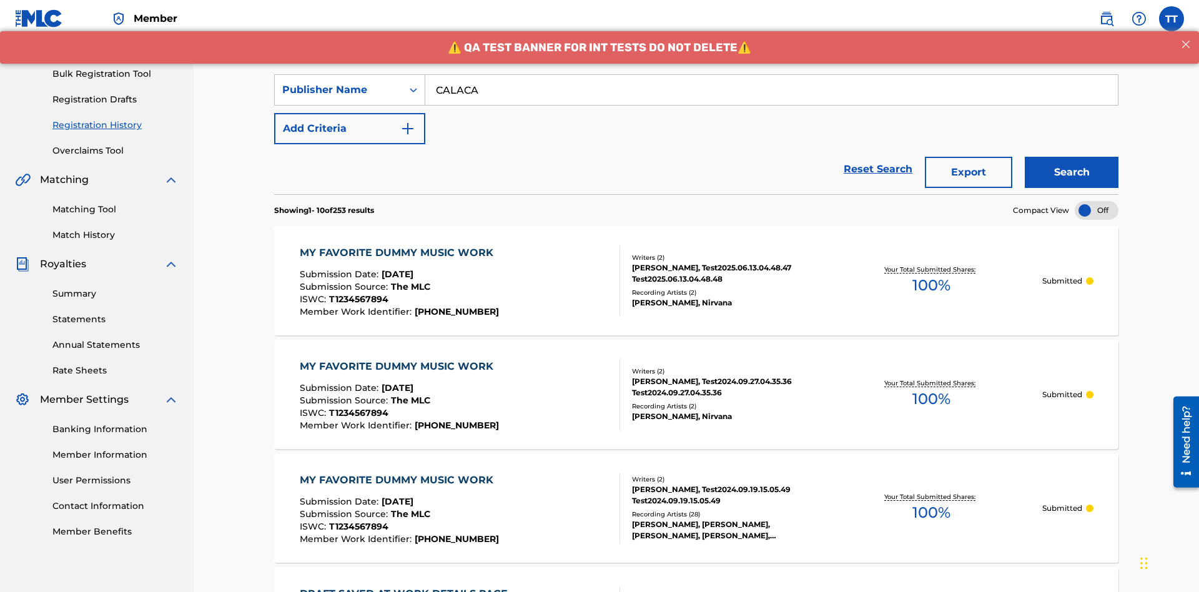
type input "CALACA"
click at [1072, 157] on button "Search" at bounding box center [1072, 172] width 94 height 31
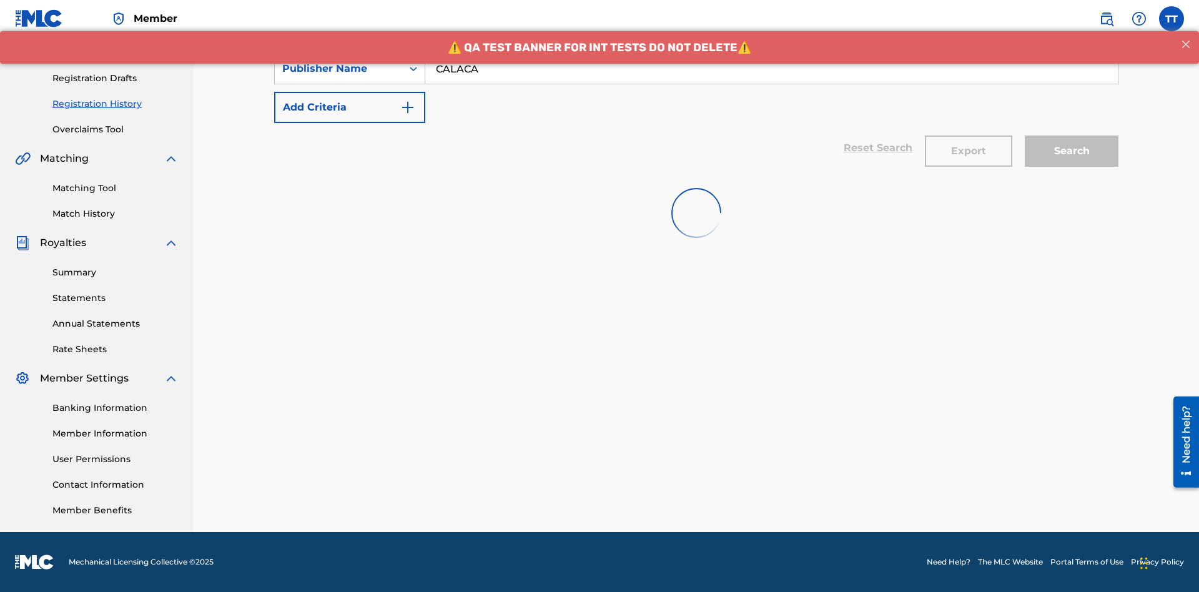
click at [968, 136] on button "Export" at bounding box center [968, 151] width 87 height 31
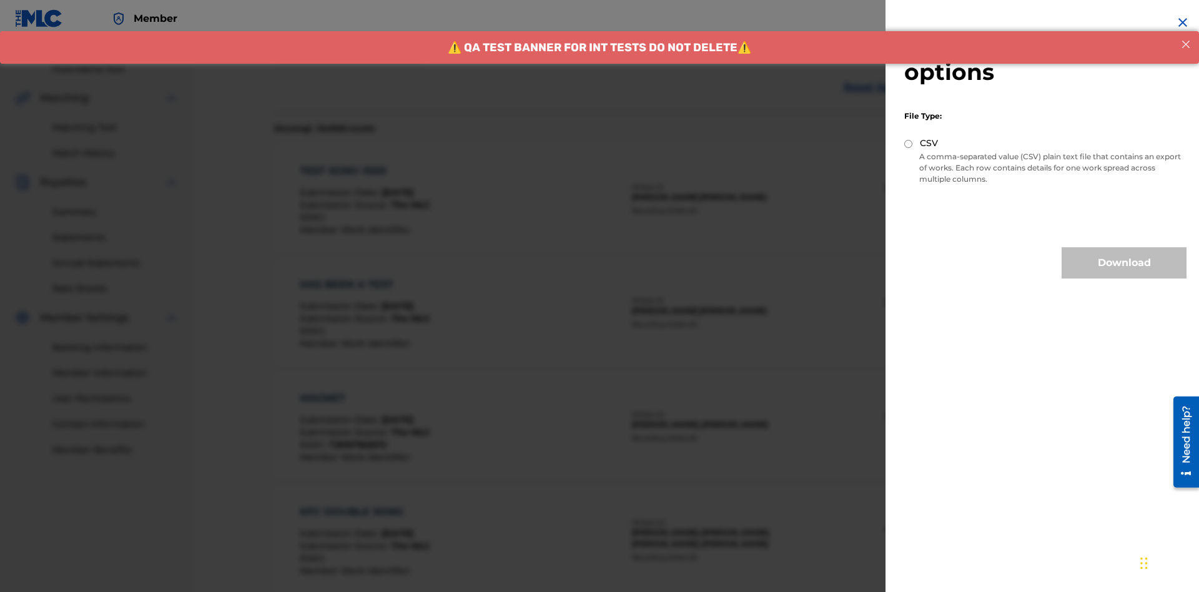
click at [909, 144] on input "CSV" at bounding box center [908, 144] width 8 height 8
radio input "true"
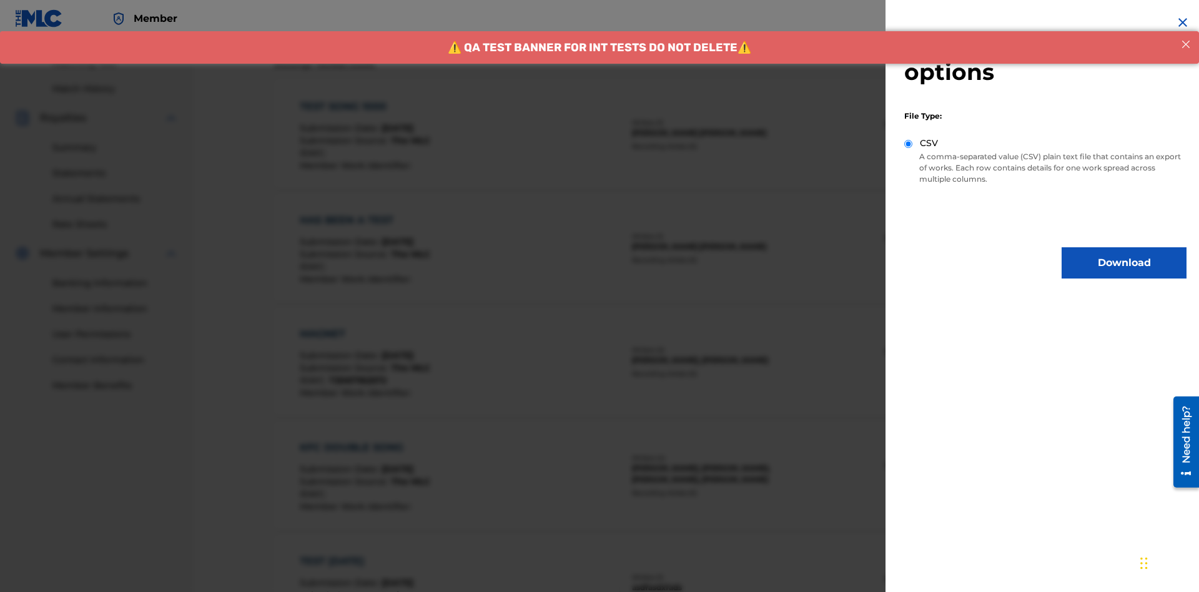
click at [1124, 263] on button "Download" at bounding box center [1124, 262] width 125 height 31
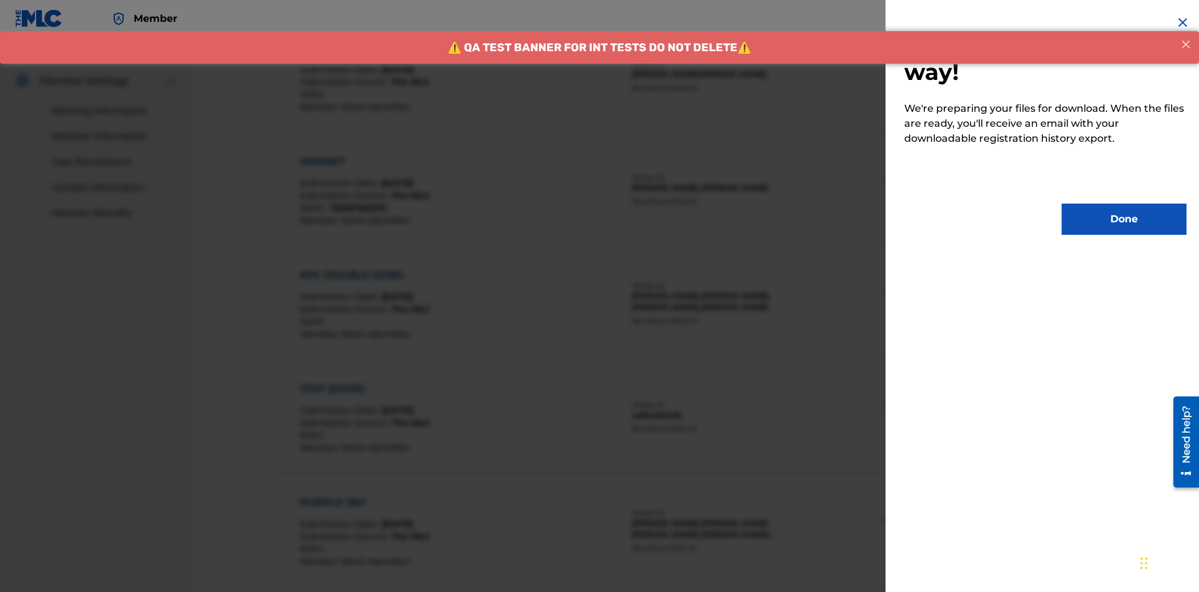
click at [1124, 219] on button "Done" at bounding box center [1124, 219] width 125 height 31
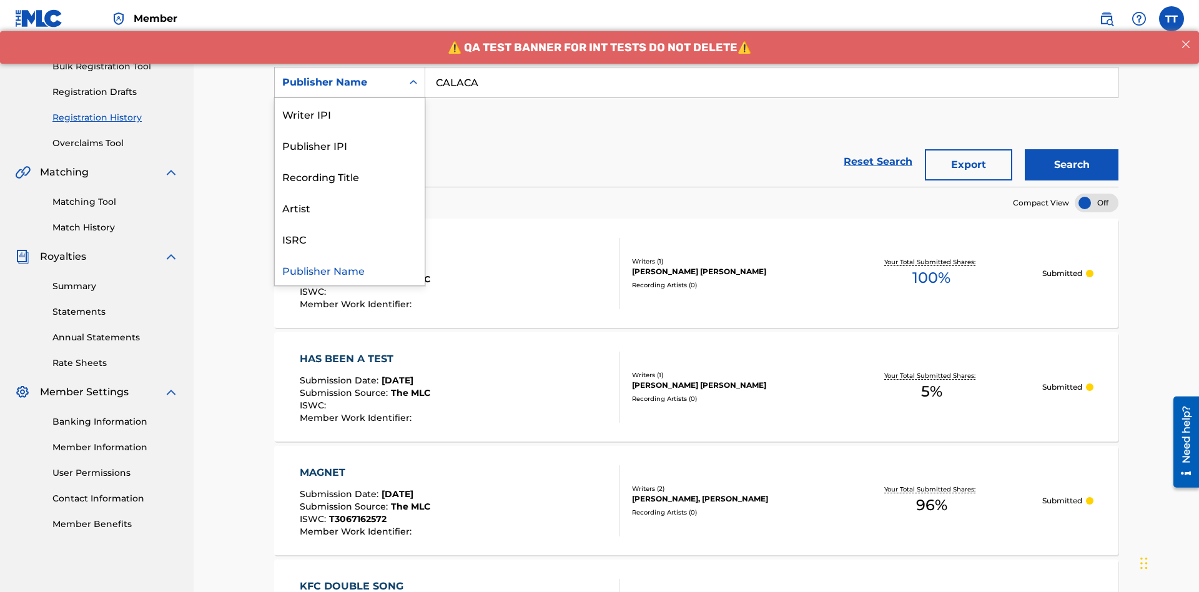
click at [350, 145] on div "Publisher IPI" at bounding box center [350, 144] width 150 height 31
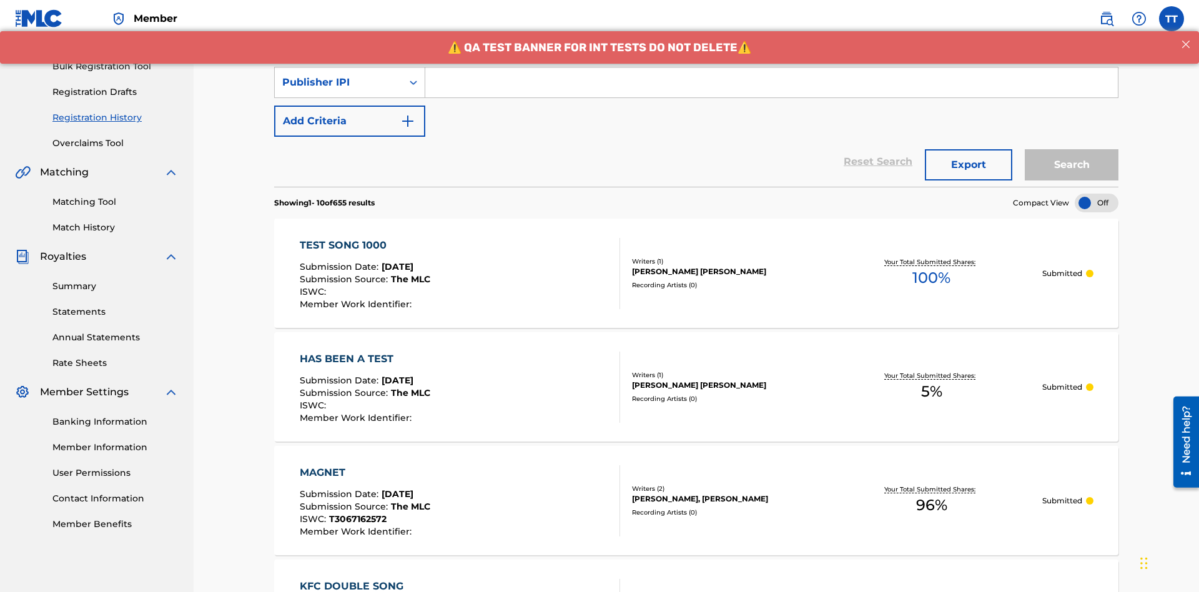
click at [771, 90] on input "Search Form" at bounding box center [771, 82] width 692 height 30
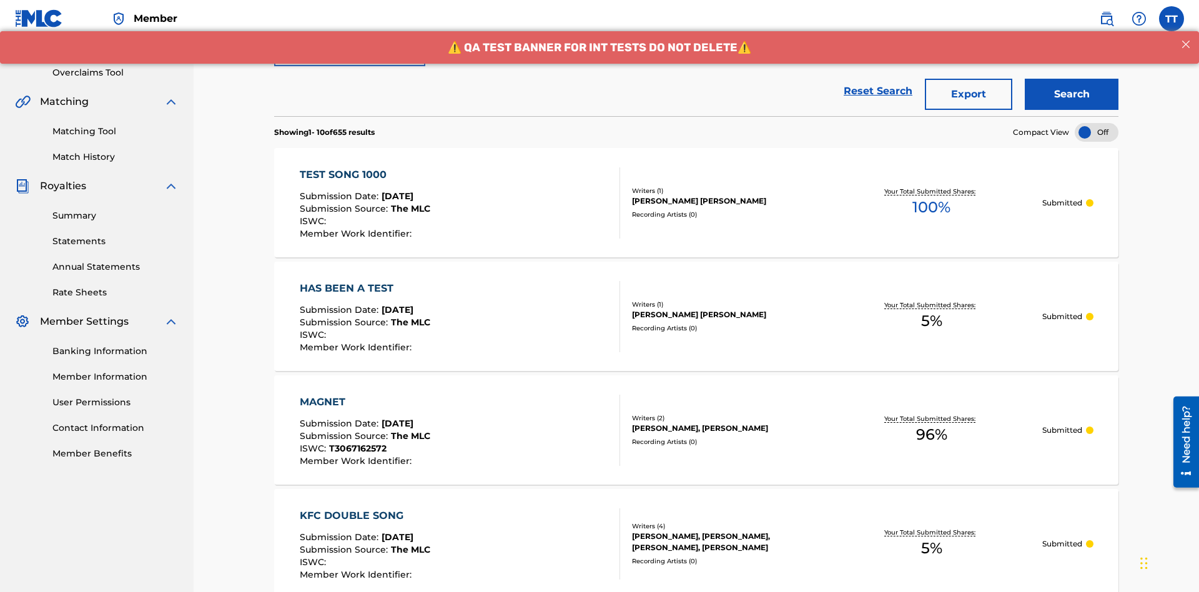
type input "00214463592"
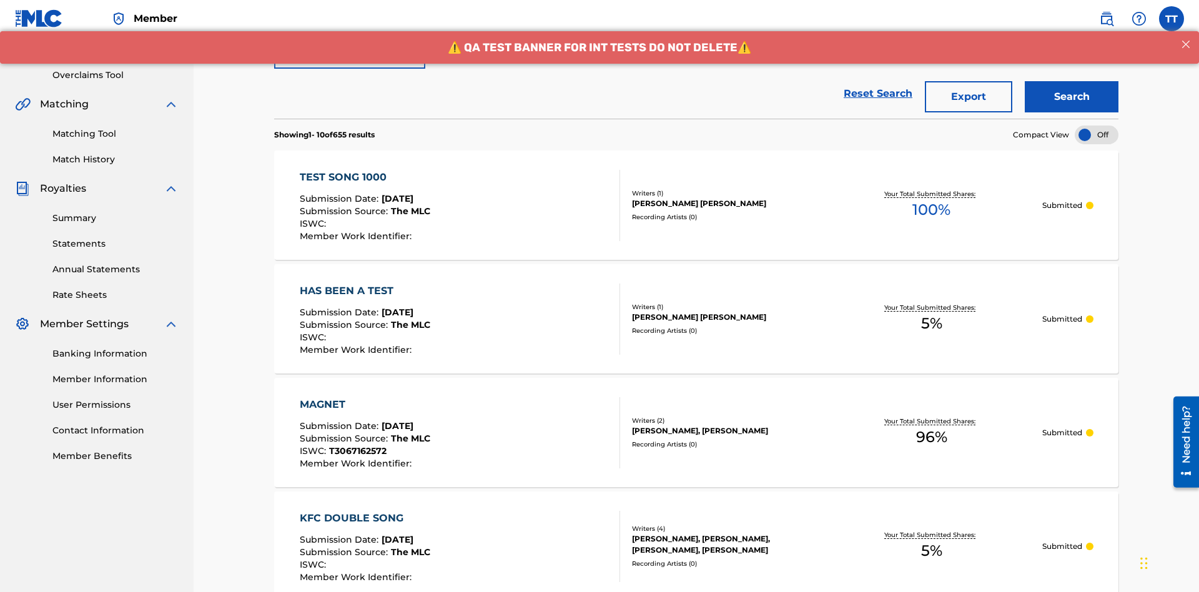
click at [1072, 91] on button "Search" at bounding box center [1072, 96] width 94 height 31
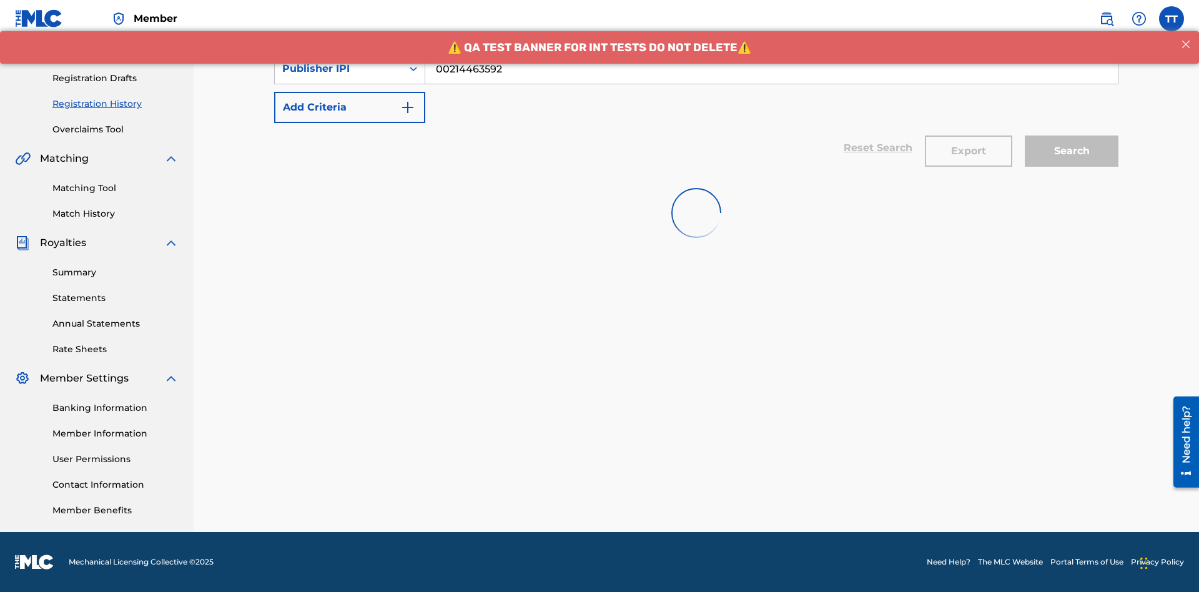
click at [968, 136] on button "Export" at bounding box center [968, 151] width 87 height 31
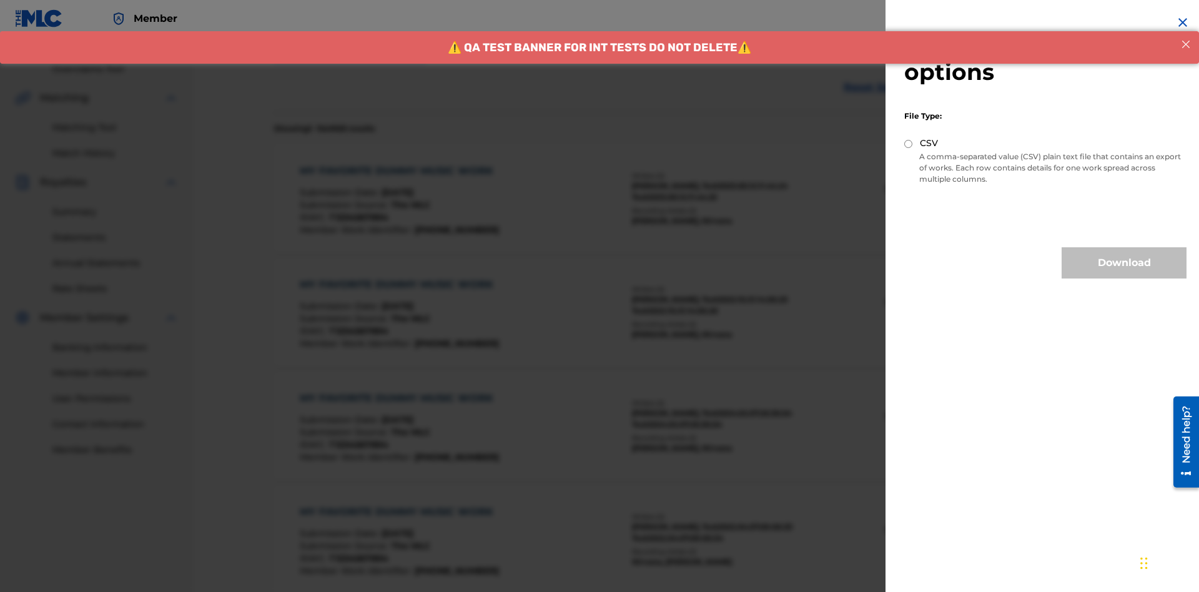
click at [909, 144] on input "CSV" at bounding box center [908, 144] width 8 height 8
radio input "true"
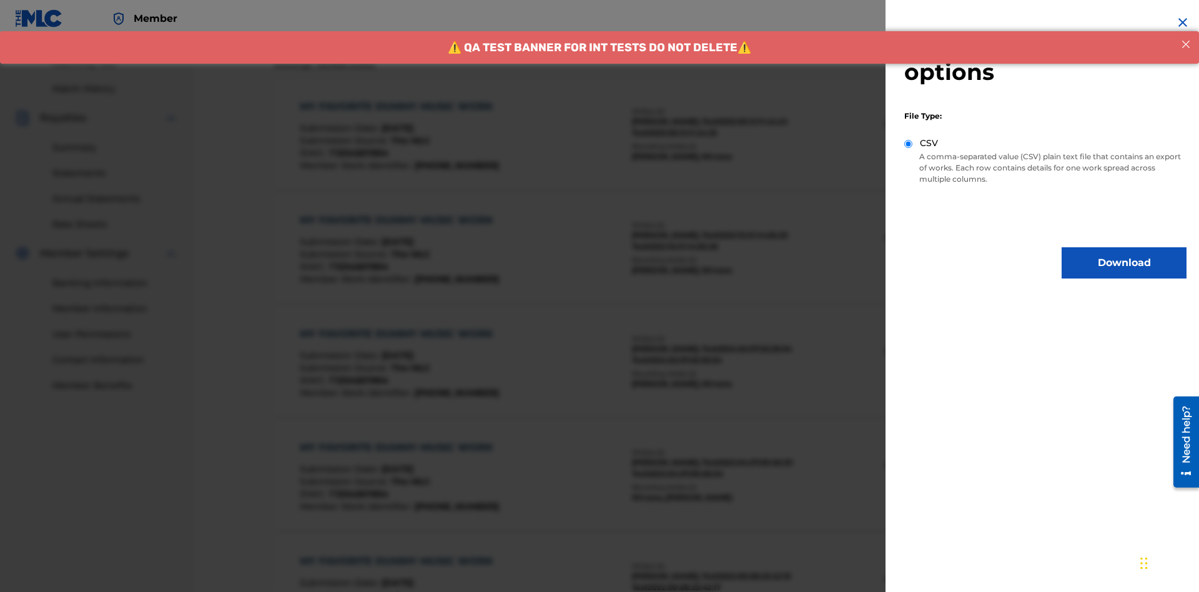
click at [1124, 263] on button "Download" at bounding box center [1124, 262] width 125 height 31
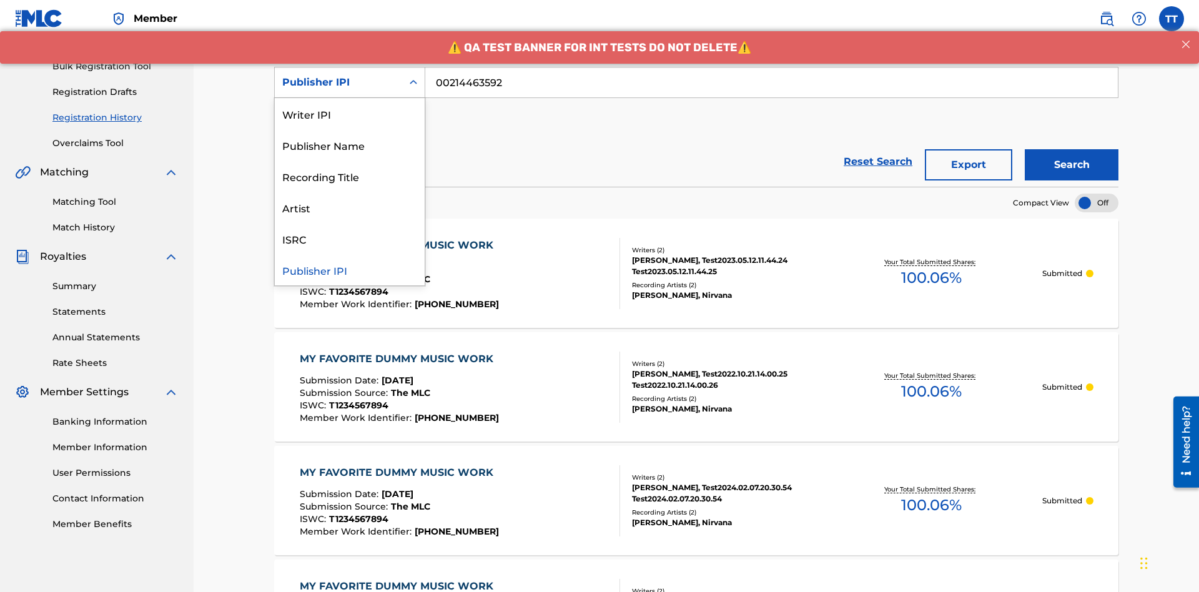
click at [350, 207] on div "Artist" at bounding box center [350, 207] width 150 height 31
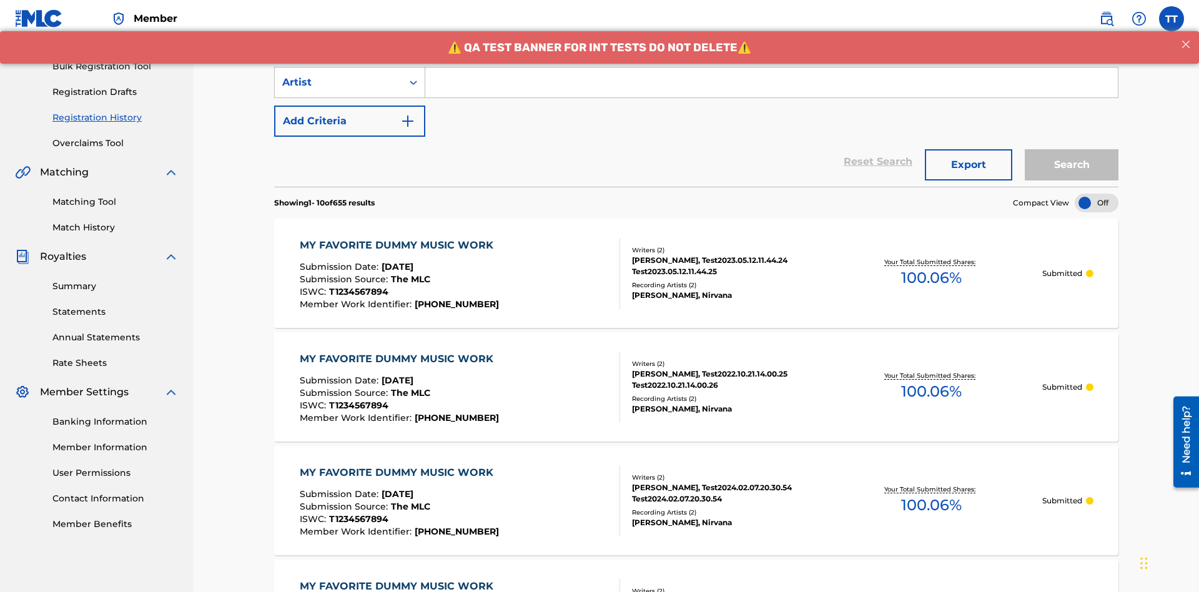
click at [771, 90] on input "Search Form" at bounding box center [771, 82] width 692 height 30
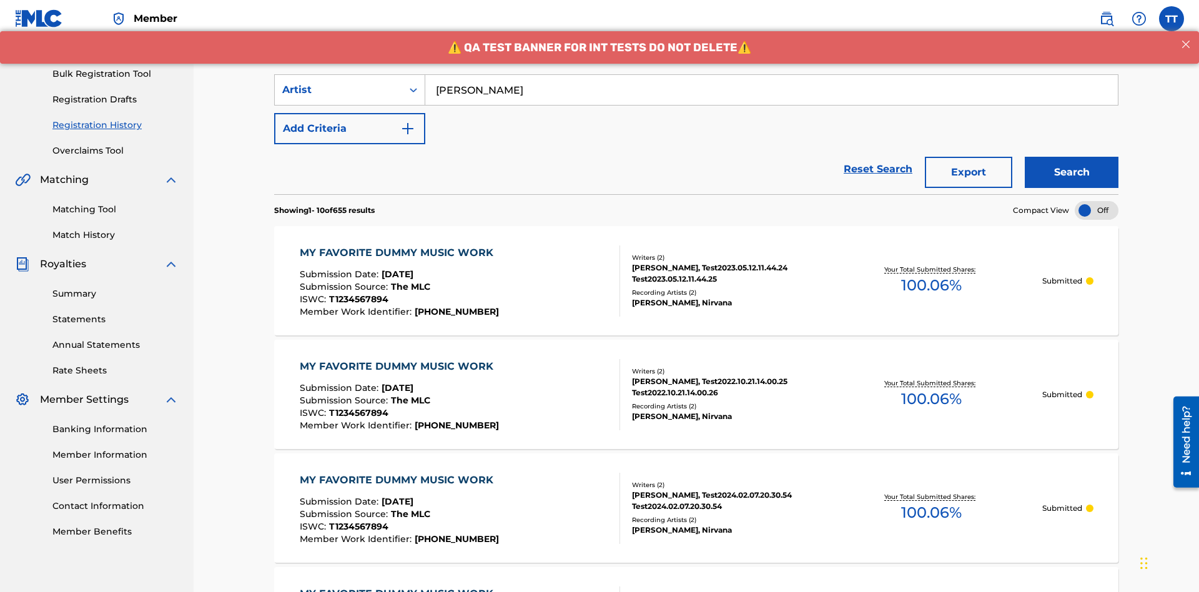
type input "[PERSON_NAME]"
click at [1072, 157] on button "Search" at bounding box center [1072, 172] width 94 height 31
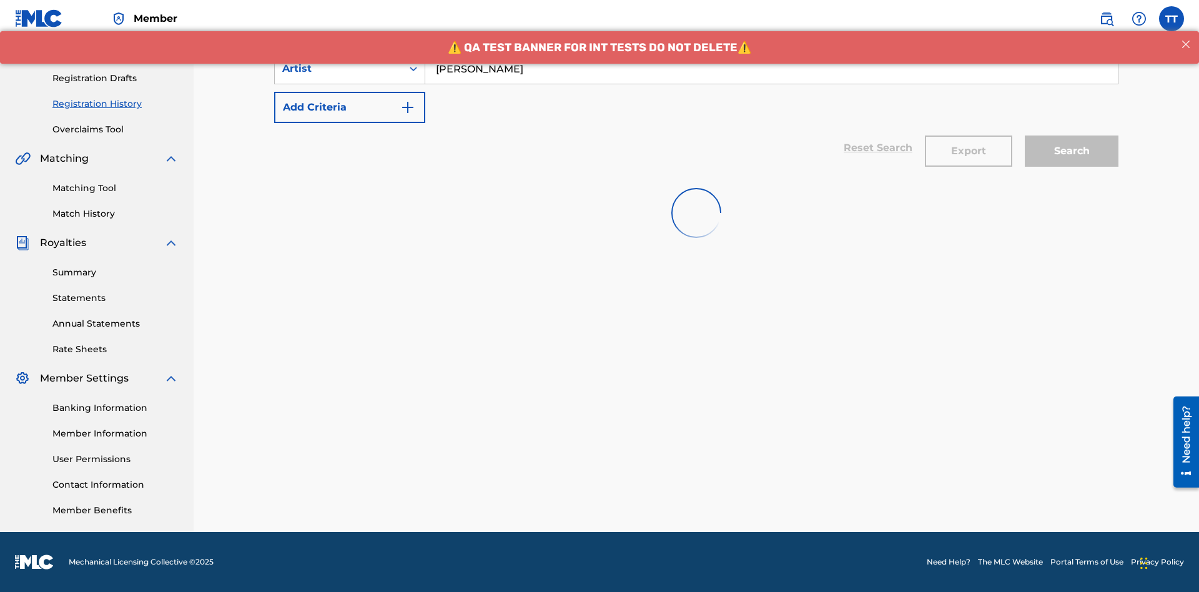
click at [968, 136] on button "Export" at bounding box center [968, 151] width 87 height 31
